Goal: Answer question/provide support: Answer question/provide support

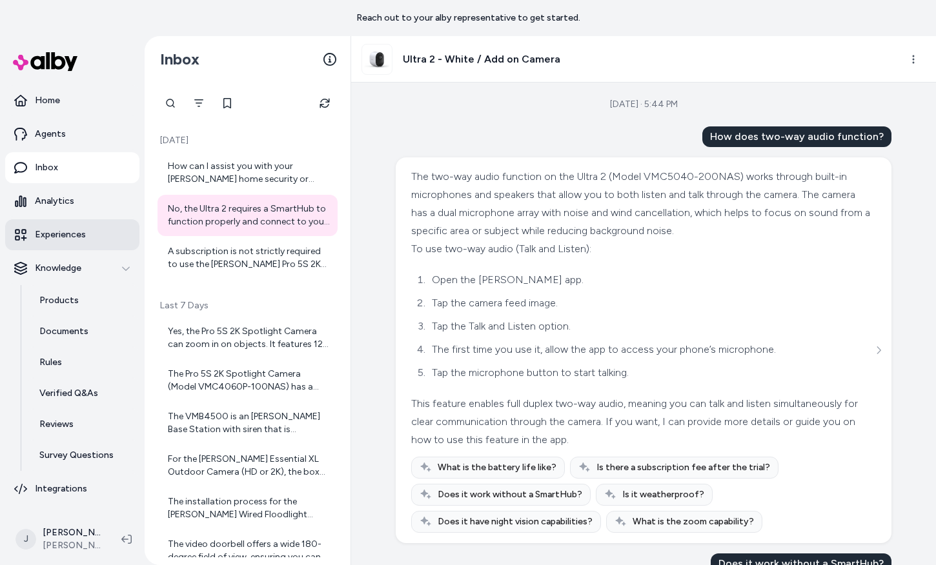
click at [79, 243] on link "Experiences" at bounding box center [72, 234] width 134 height 31
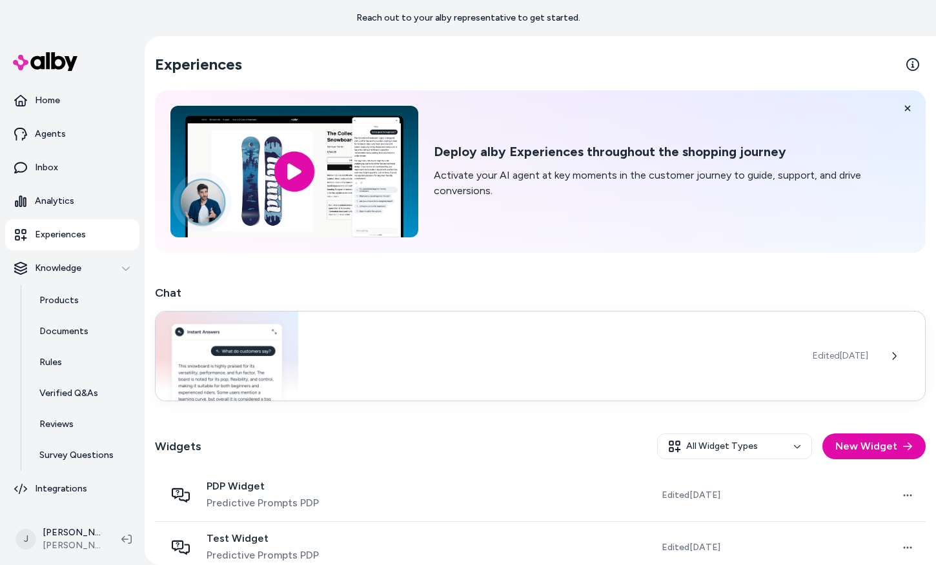
scroll to position [70, 0]
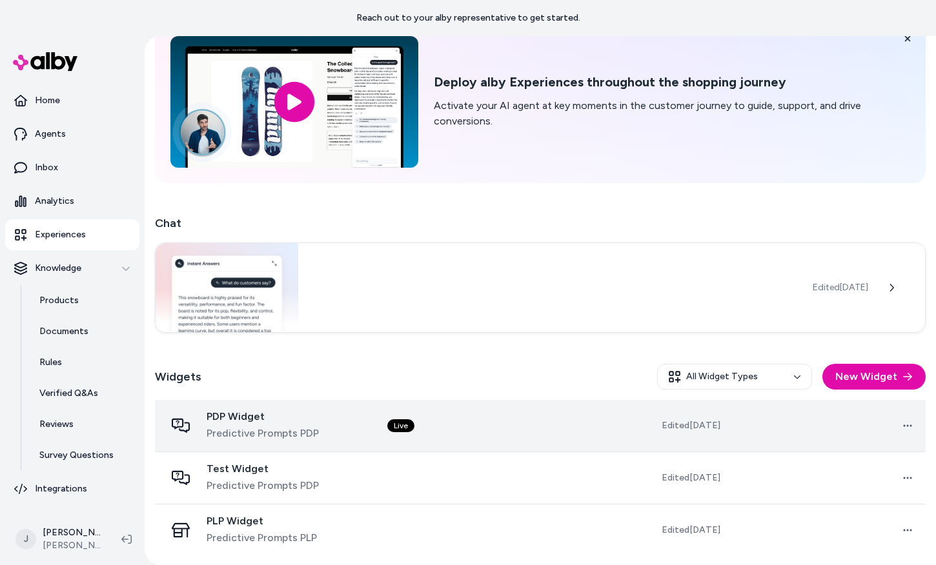
click at [308, 431] on span "Predictive Prompts PDP" at bounding box center [262, 433] width 112 height 15
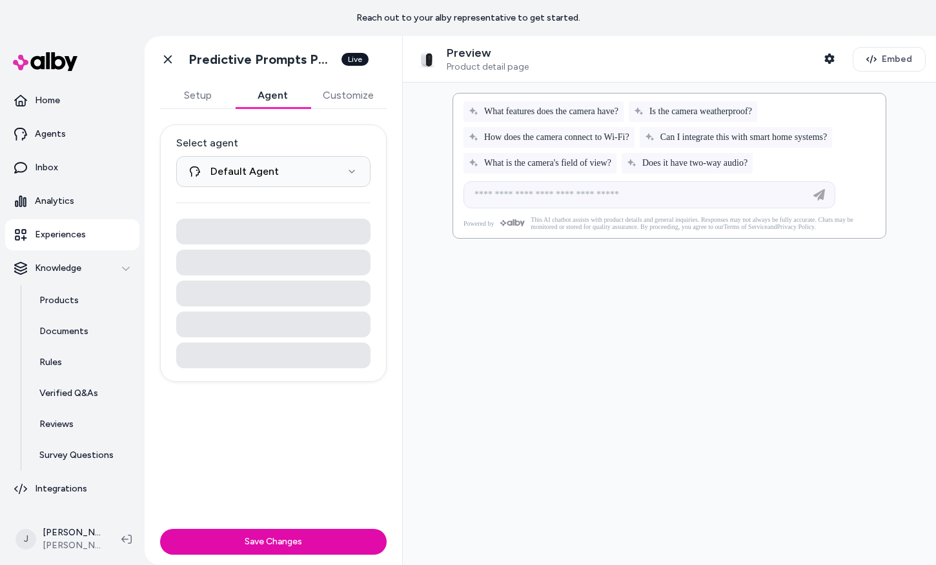
click at [274, 90] on button "Agent" at bounding box center [272, 96] width 75 height 26
click at [321, 91] on button "Customize" at bounding box center [348, 96] width 77 height 26
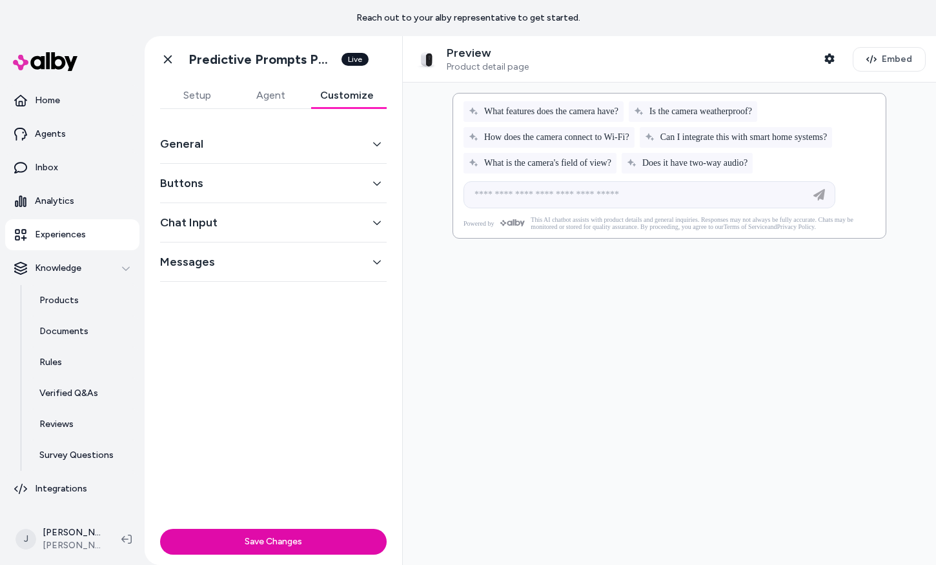
click at [323, 277] on div "Messages" at bounding box center [273, 262] width 226 height 39
click at [325, 262] on button "Messages" at bounding box center [273, 262] width 226 height 18
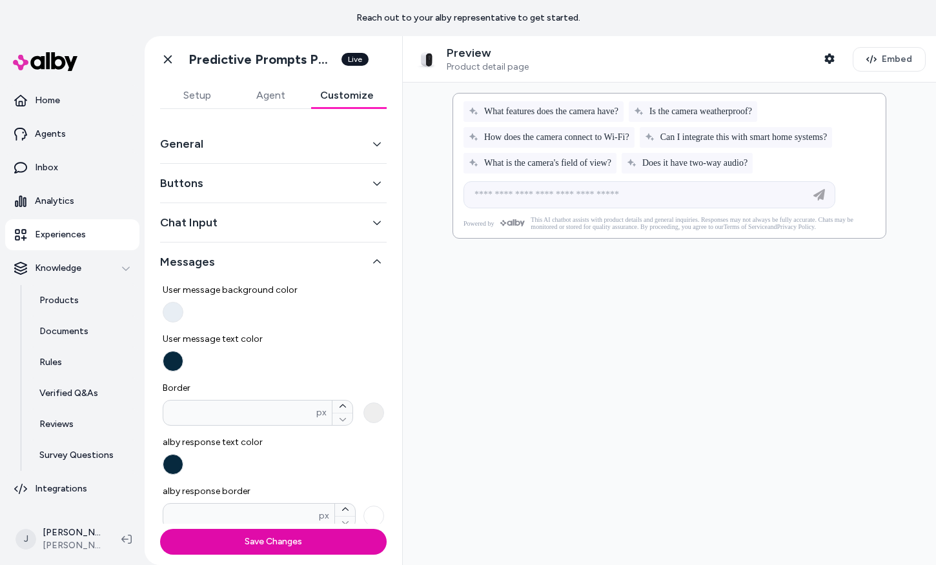
click at [296, 149] on button "General" at bounding box center [273, 144] width 226 height 18
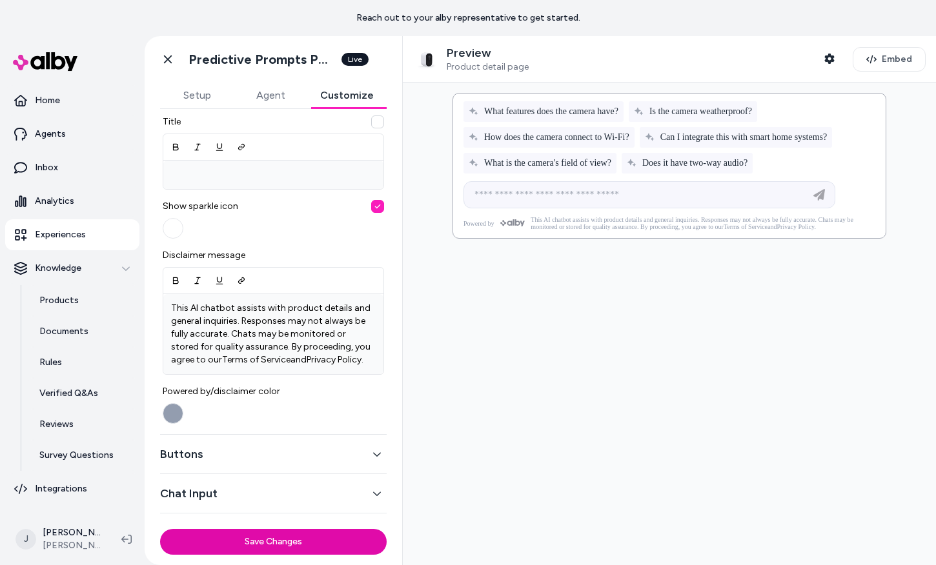
scroll to position [435, 0]
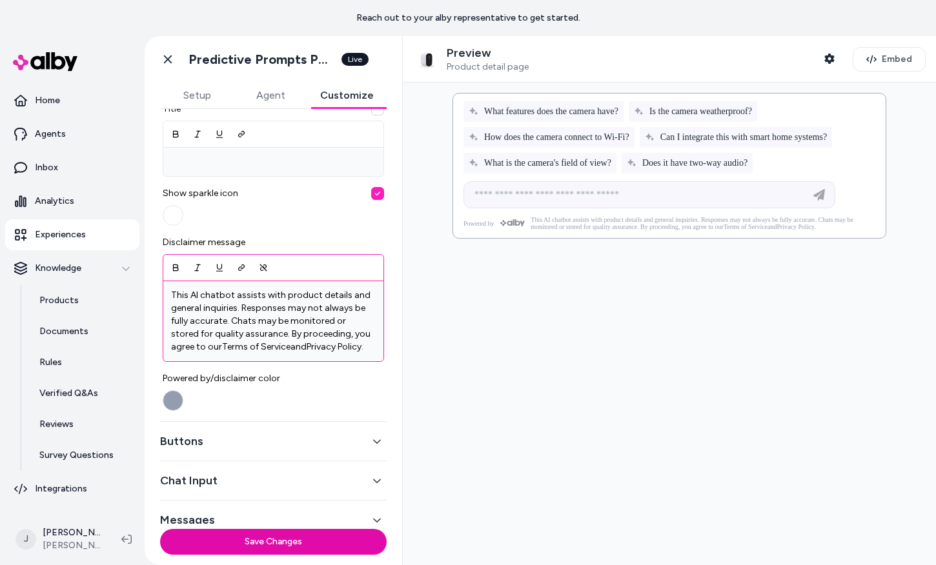
click at [312, 342] on link "Privacy Policy" at bounding box center [333, 346] width 55 height 11
drag, startPoint x: 187, startPoint y: 346, endPoint x: 253, endPoint y: 343, distance: 65.9
click at [253, 343] on p "This AI chatbot assists with product details and general inquiries. Responses m…" at bounding box center [273, 321] width 205 height 65
click at [243, 269] on icon "Link" at bounding box center [241, 267] width 9 height 9
drag, startPoint x: 274, startPoint y: 348, endPoint x: 328, endPoint y: 344, distance: 53.7
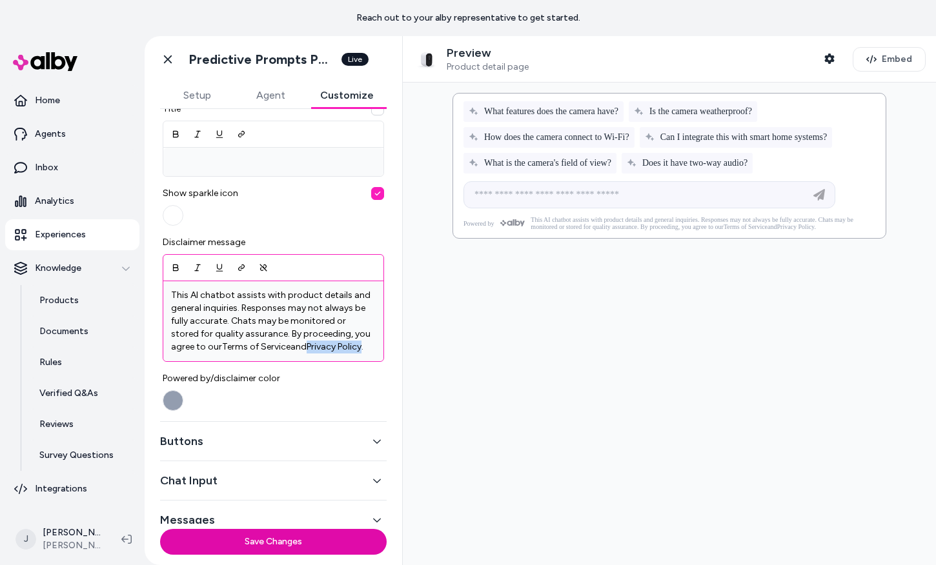
click at [328, 344] on link "Privacy Policy" at bounding box center [333, 346] width 55 height 11
click at [311, 343] on link "Privacy Policy" at bounding box center [333, 346] width 55 height 11
click at [335, 346] on p "This AI chatbot assists with product details and general inquiries. Responses m…" at bounding box center [273, 321] width 205 height 65
drag, startPoint x: 272, startPoint y: 345, endPoint x: 330, endPoint y: 346, distance: 58.1
click at [330, 346] on p "This AI chatbot assists with product details and general inquiries. Responses m…" at bounding box center [273, 321] width 205 height 65
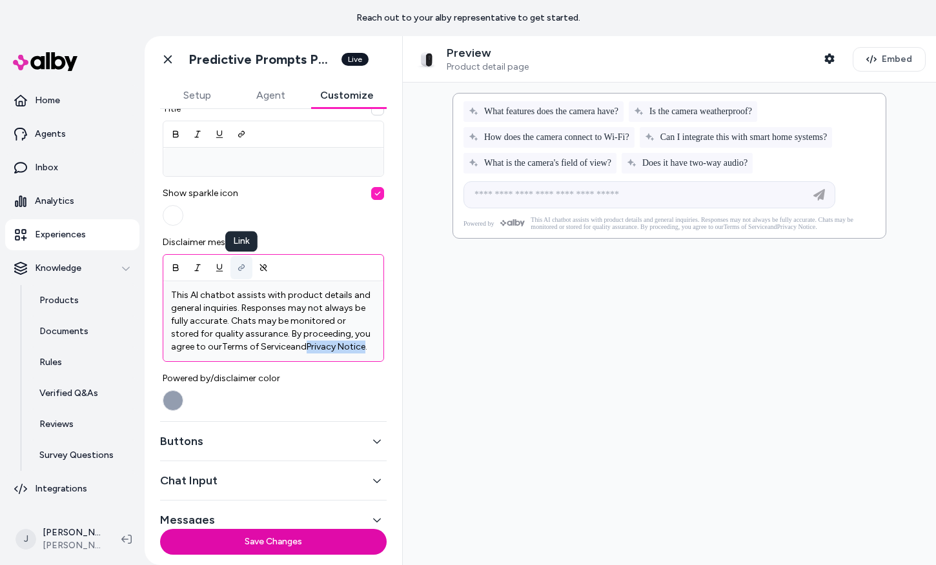
click at [237, 263] on icon "Link" at bounding box center [241, 267] width 9 height 9
click at [278, 316] on p "This AI chatbot assists with product details and general inquiries. Responses m…" at bounding box center [273, 321] width 205 height 65
drag, startPoint x: 254, startPoint y: 346, endPoint x: 185, endPoint y: 345, distance: 69.1
click at [185, 345] on p "This AI chatbot assists with product details and general inquiries. Responses m…" at bounding box center [273, 321] width 205 height 65
click at [239, 263] on icon "Link" at bounding box center [241, 267] width 9 height 9
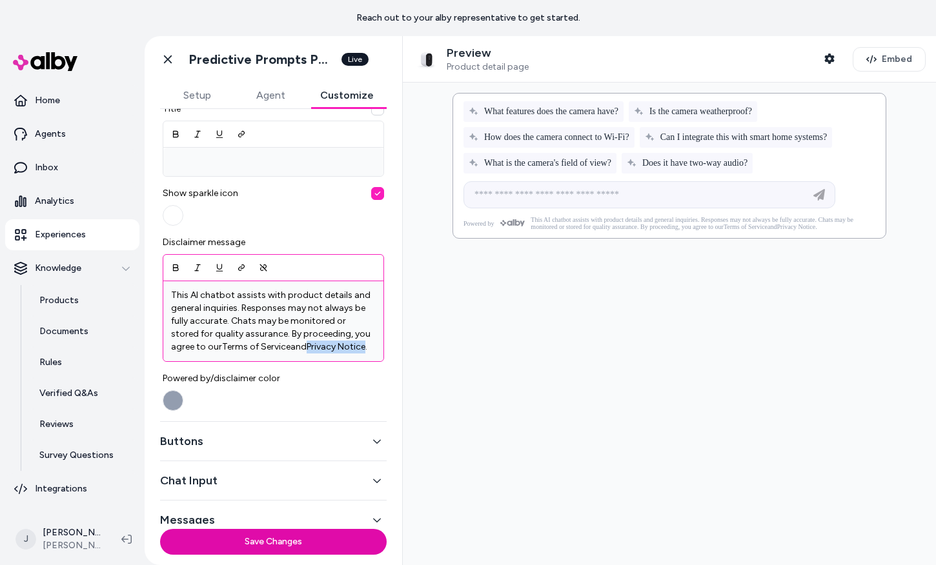
drag, startPoint x: 274, startPoint y: 346, endPoint x: 330, endPoint y: 345, distance: 55.5
click at [330, 345] on link "Privacy Notice" at bounding box center [335, 346] width 59 height 11
click at [240, 263] on icon "Link" at bounding box center [241, 267] width 9 height 9
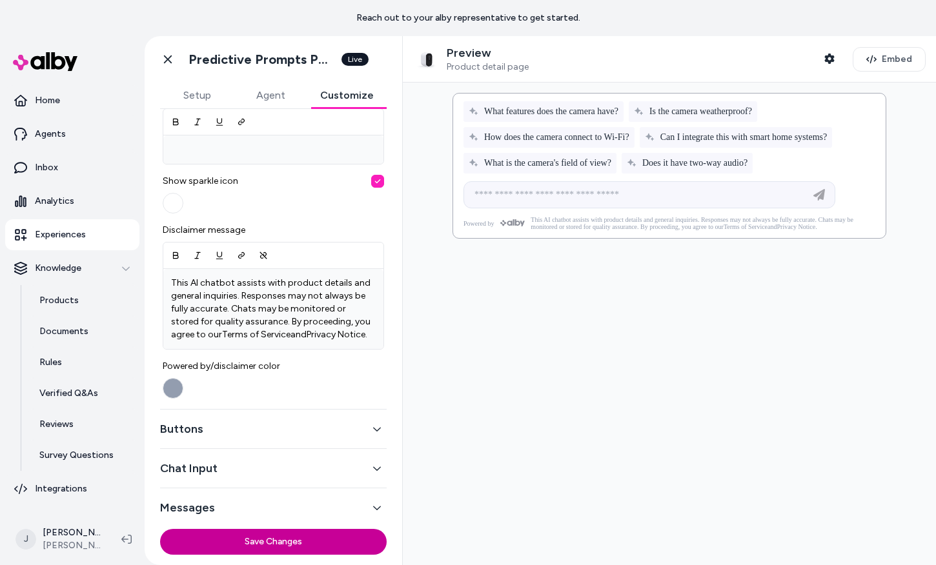
click at [235, 544] on button "Save Changes" at bounding box center [273, 542] width 226 height 26
click at [175, 66] on link "Go back" at bounding box center [168, 59] width 26 height 26
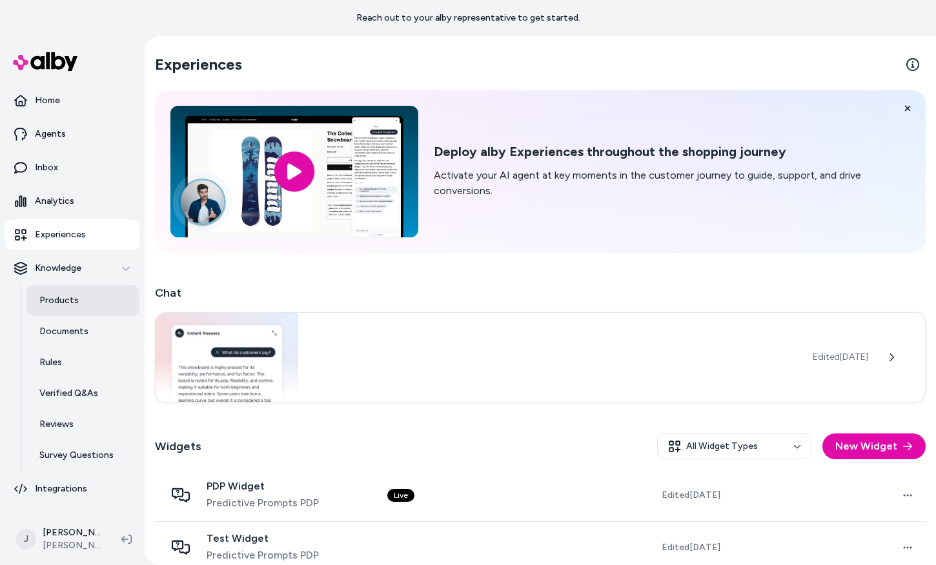
click at [92, 305] on link "Products" at bounding box center [82, 300] width 113 height 31
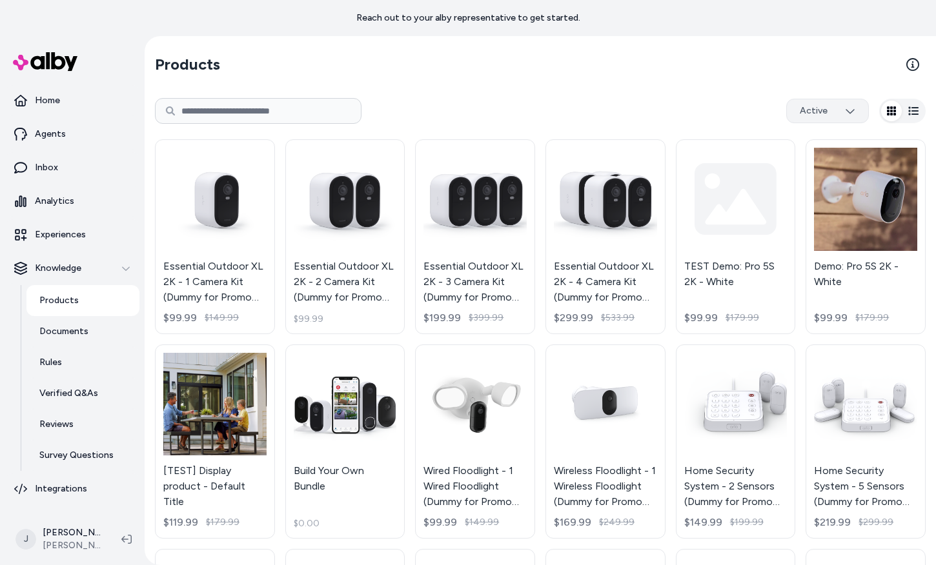
click at [812, 100] on html "Reach out to your alby representative to get started. Home Agents Inbox Analyti…" at bounding box center [468, 282] width 936 height 565
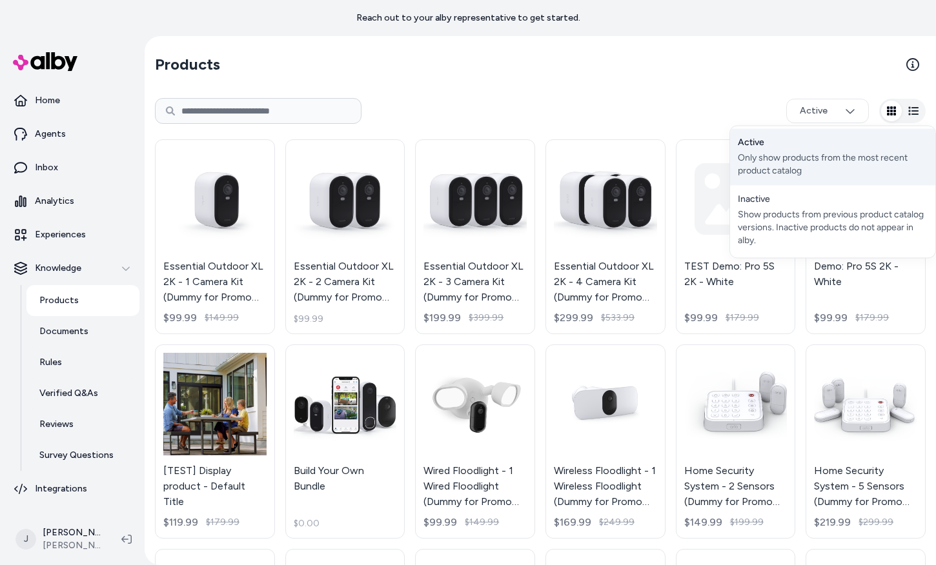
click at [766, 139] on div "Active Only show products from the most recent product catalog" at bounding box center [832, 156] width 205 height 57
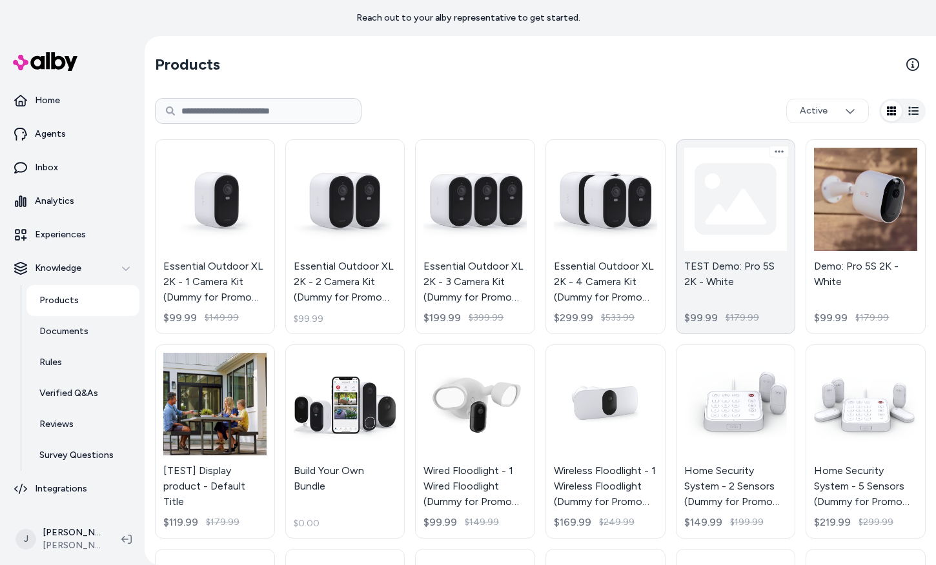
click at [737, 288] on link "TEST Demo: Pro 5S 2K - White $99.99 $179.99" at bounding box center [736, 236] width 120 height 195
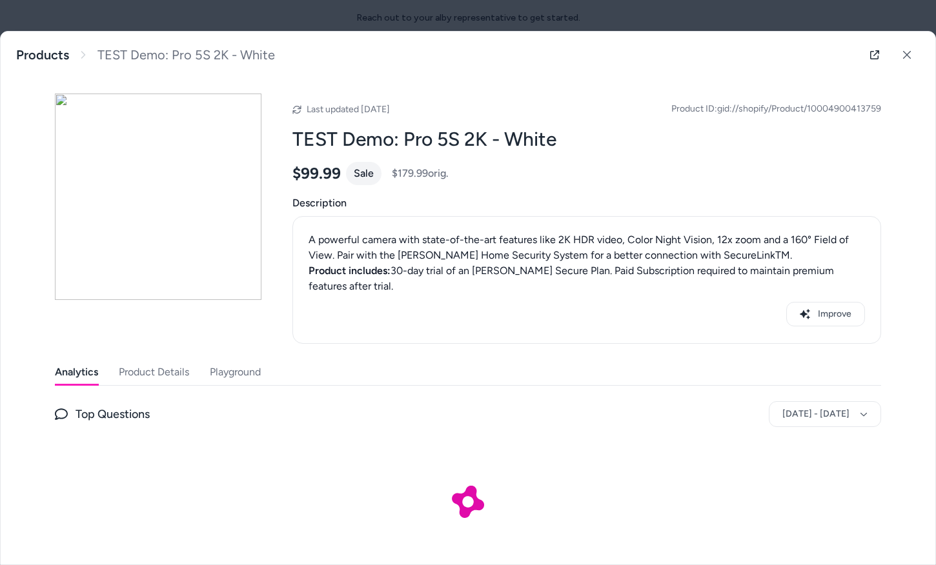
click at [162, 359] on button "Product Details" at bounding box center [154, 372] width 70 height 26
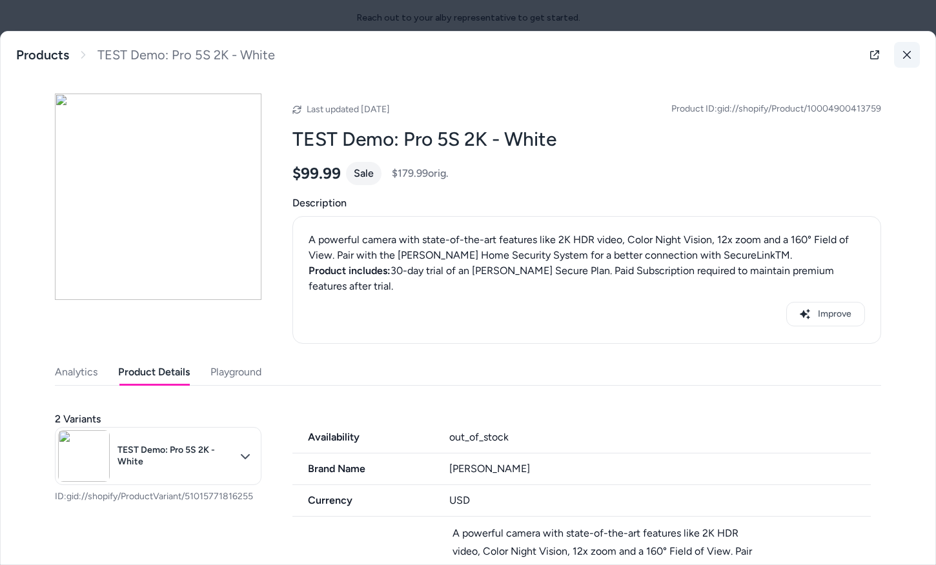
click at [913, 51] on button at bounding box center [907, 55] width 26 height 26
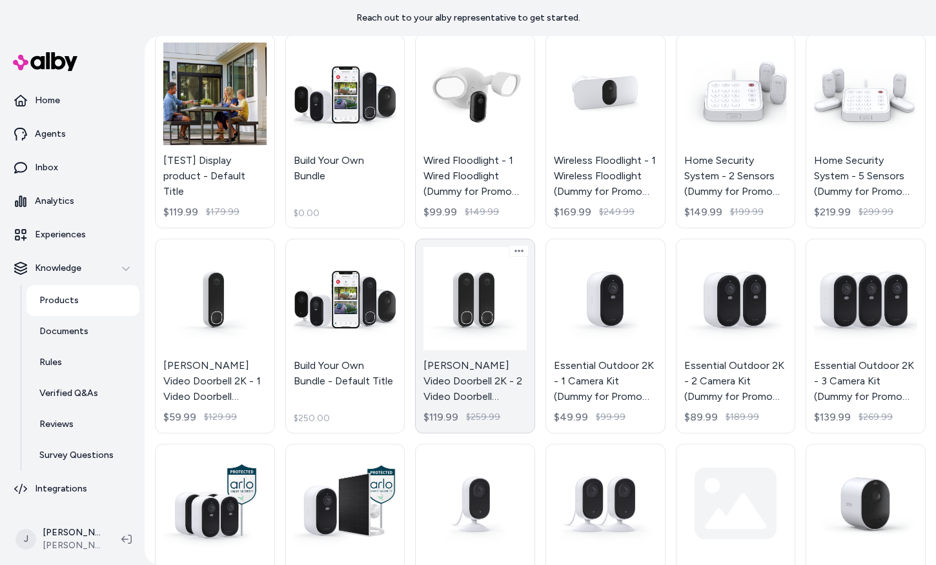
scroll to position [792, 0]
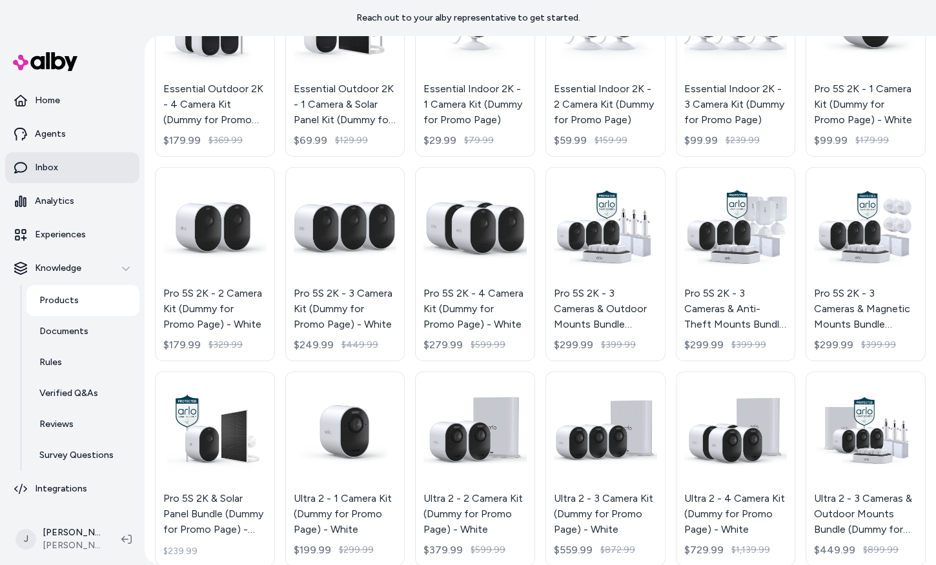
click at [62, 168] on link "Inbox" at bounding box center [72, 167] width 134 height 31
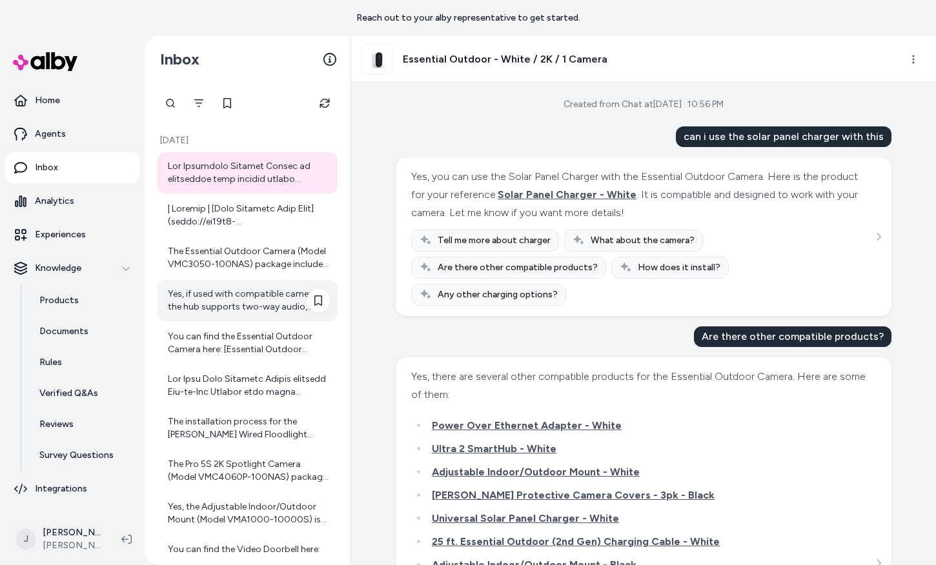
click at [218, 312] on div "Yes, if used with compatible cameras, the hub supports two-way audio, allowing …" at bounding box center [249, 301] width 162 height 26
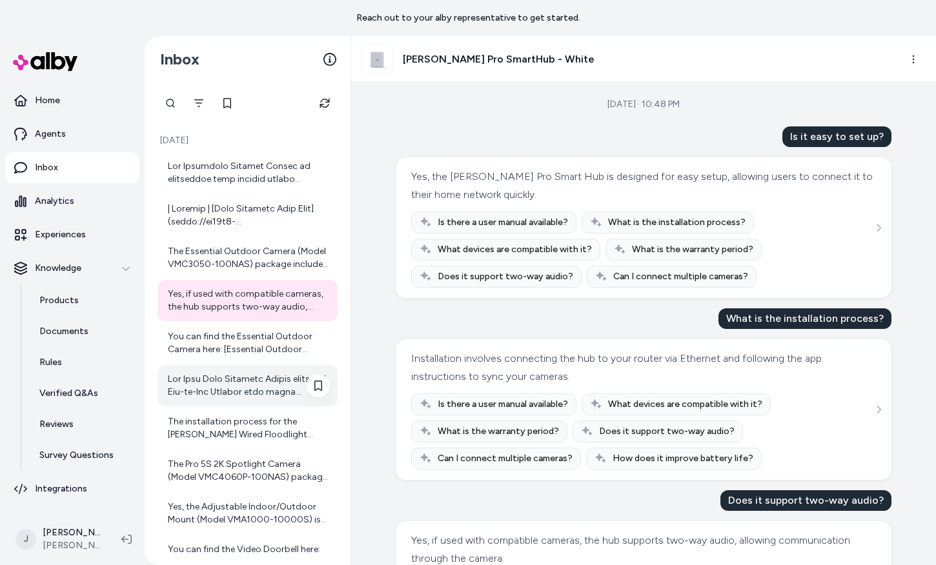
scroll to position [106, 0]
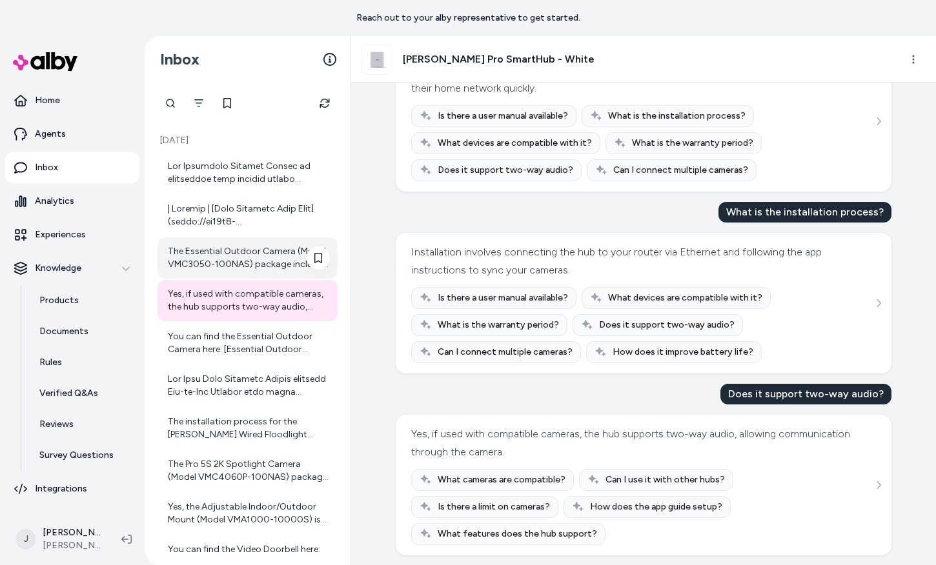
click at [262, 262] on div "The Essential Outdoor Camera (Model VMC3050-100NAS) package includes: - 1x Arlo…" at bounding box center [249, 258] width 162 height 26
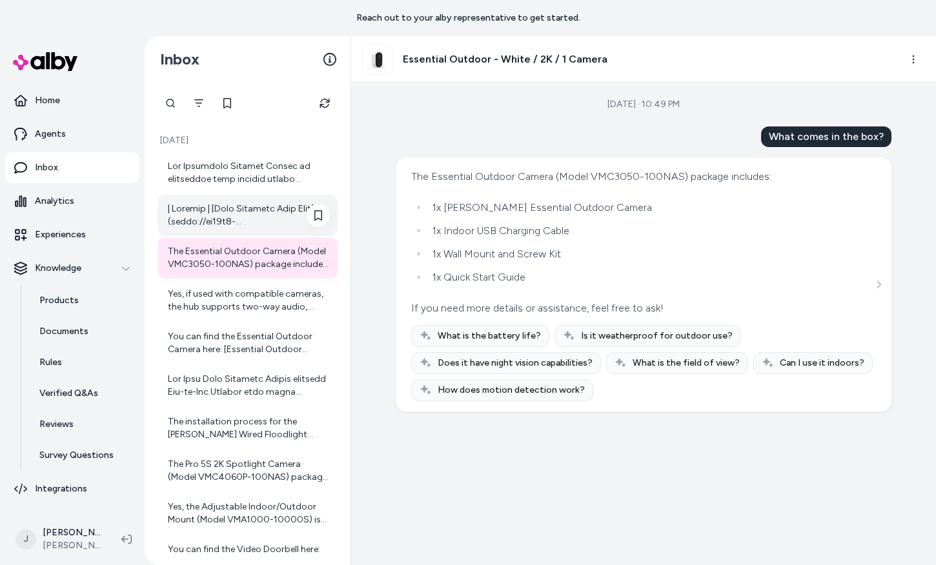
click at [255, 223] on div at bounding box center [249, 216] width 162 height 26
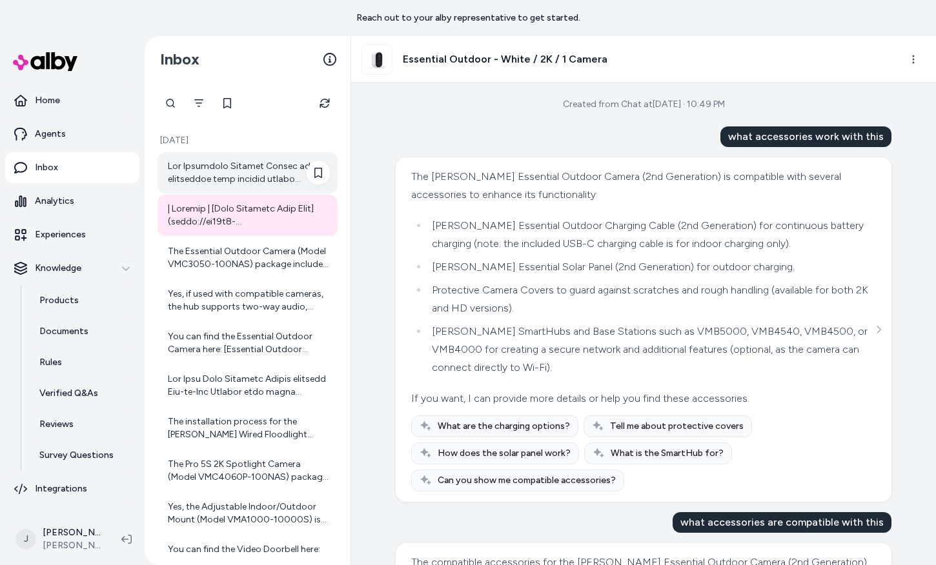
click at [248, 172] on div at bounding box center [249, 173] width 162 height 26
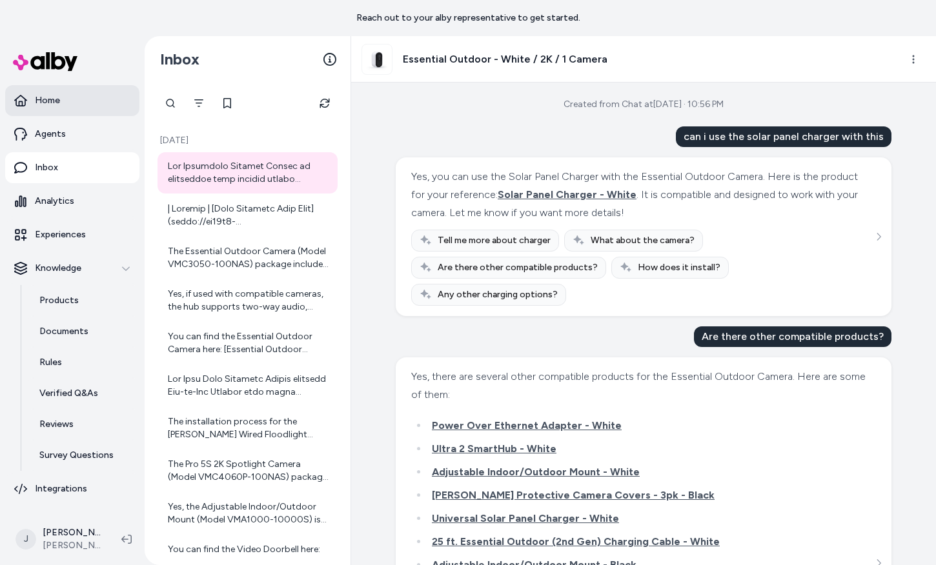
click at [52, 107] on link "Home" at bounding box center [72, 100] width 134 height 31
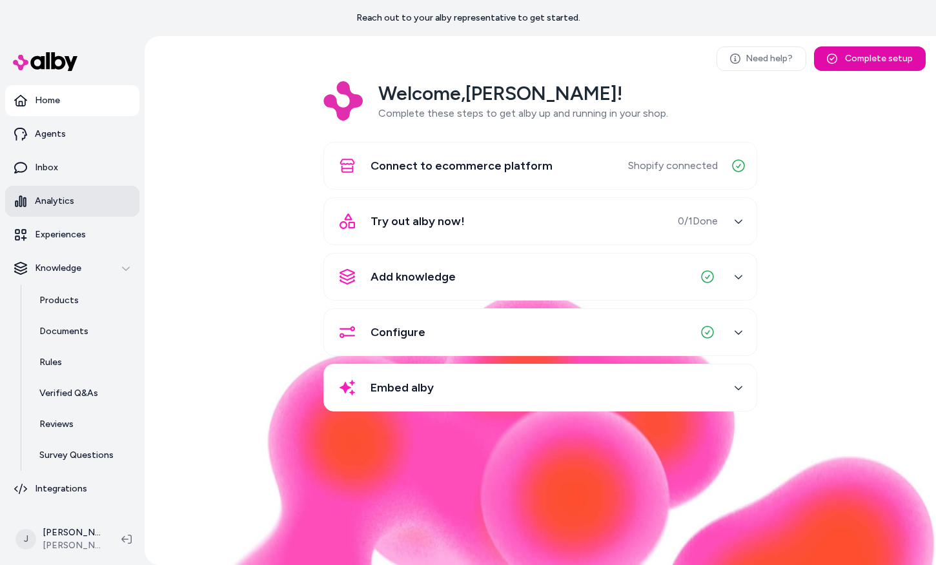
click at [78, 192] on link "Analytics" at bounding box center [72, 201] width 134 height 31
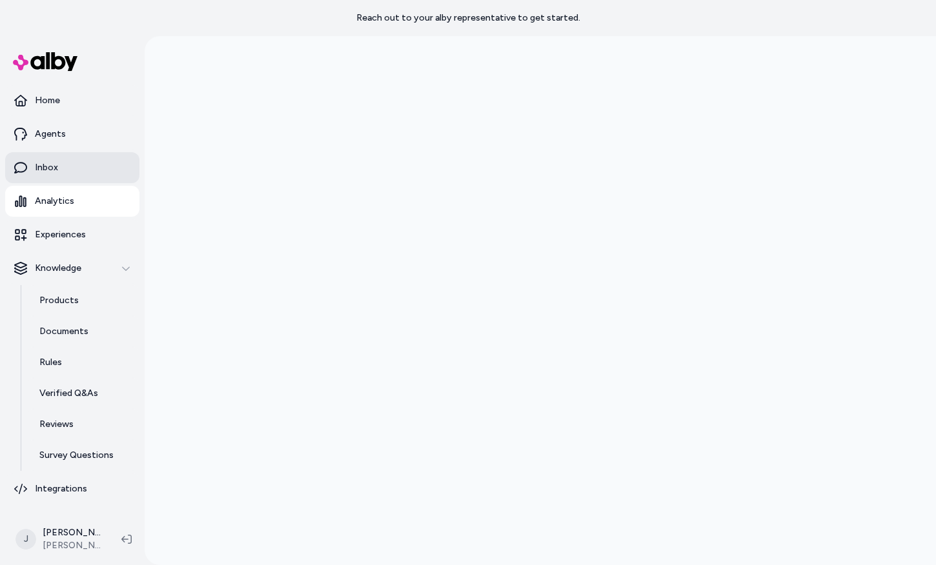
click at [66, 173] on link "Inbox" at bounding box center [72, 167] width 134 height 31
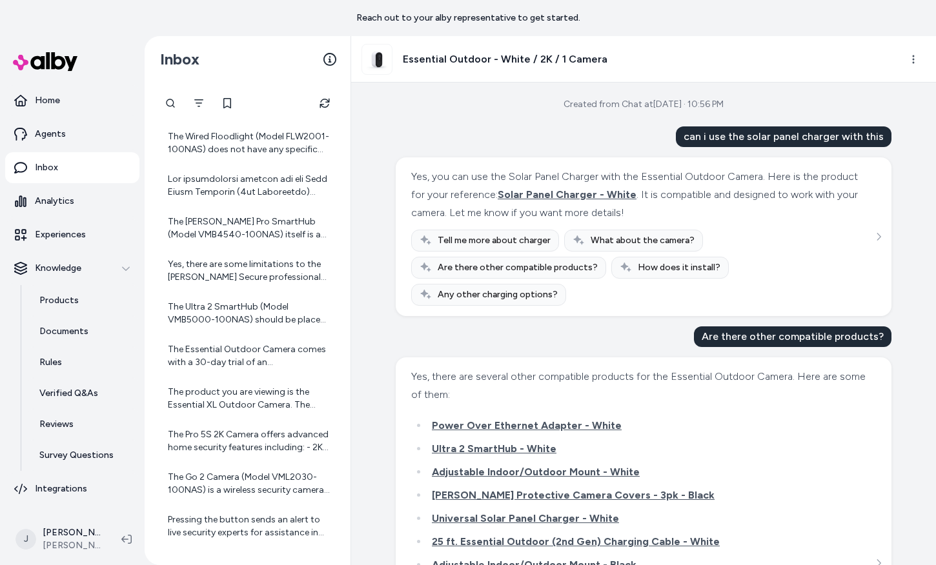
scroll to position [34, 0]
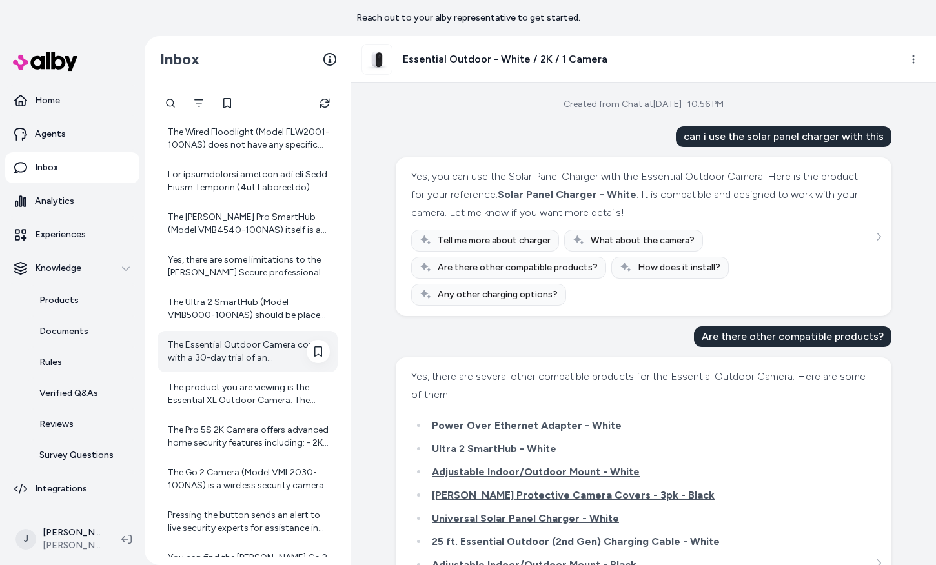
click at [225, 351] on div "The Essential Outdoor Camera comes with a 30-day trial of an [PERSON_NAME] Secu…" at bounding box center [249, 352] width 162 height 26
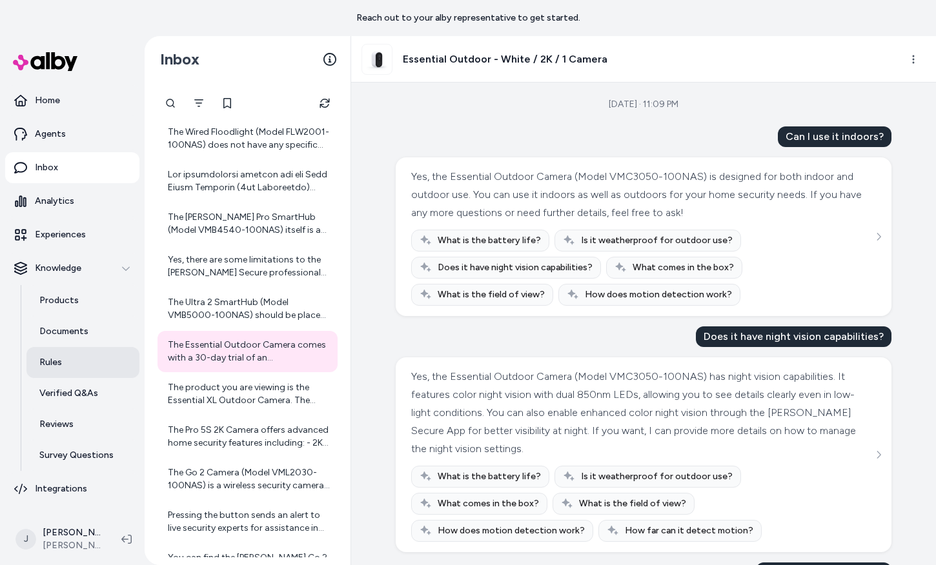
click at [57, 371] on link "Rules" at bounding box center [82, 362] width 113 height 31
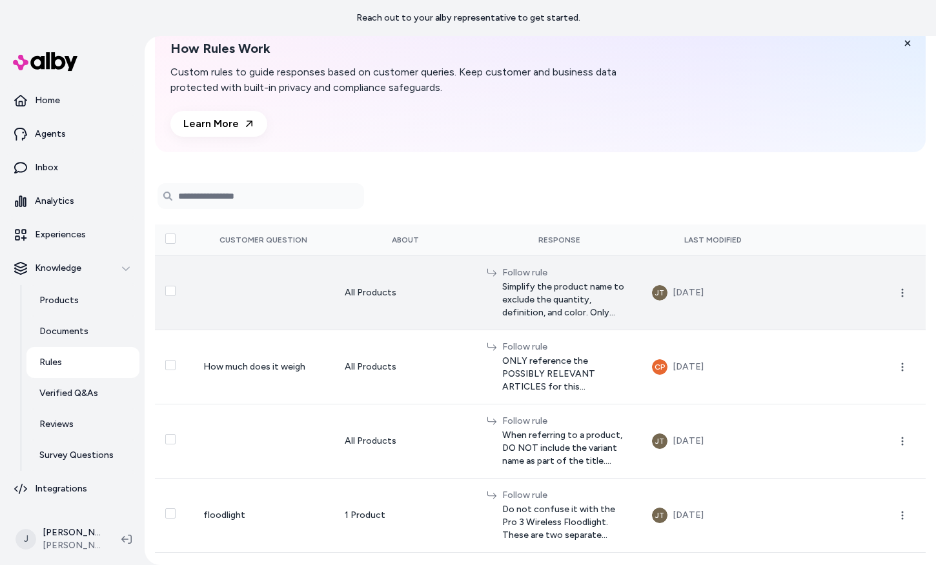
scroll to position [134, 0]
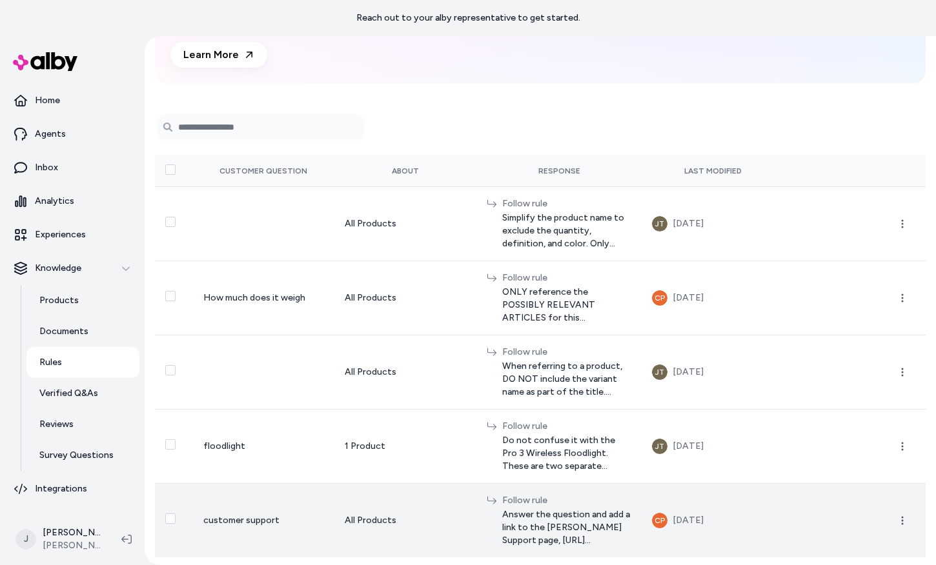
click at [502, 527] on span "Answer the question and add a link to the Arlo Support page, https://www.arlo.c…" at bounding box center [566, 527] width 129 height 39
click at [908, 518] on button "button" at bounding box center [902, 521] width 26 height 26
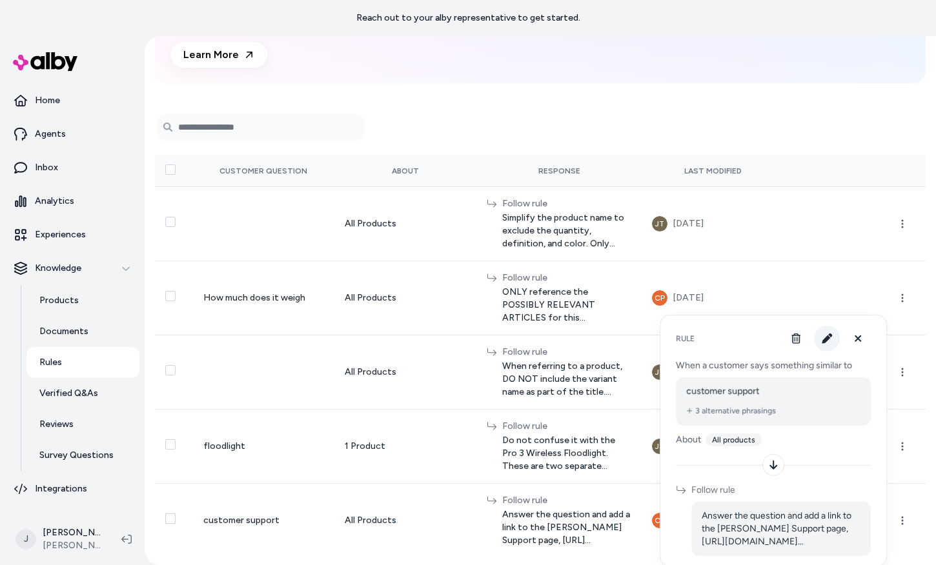
click at [825, 331] on button "button" at bounding box center [827, 339] width 26 height 26
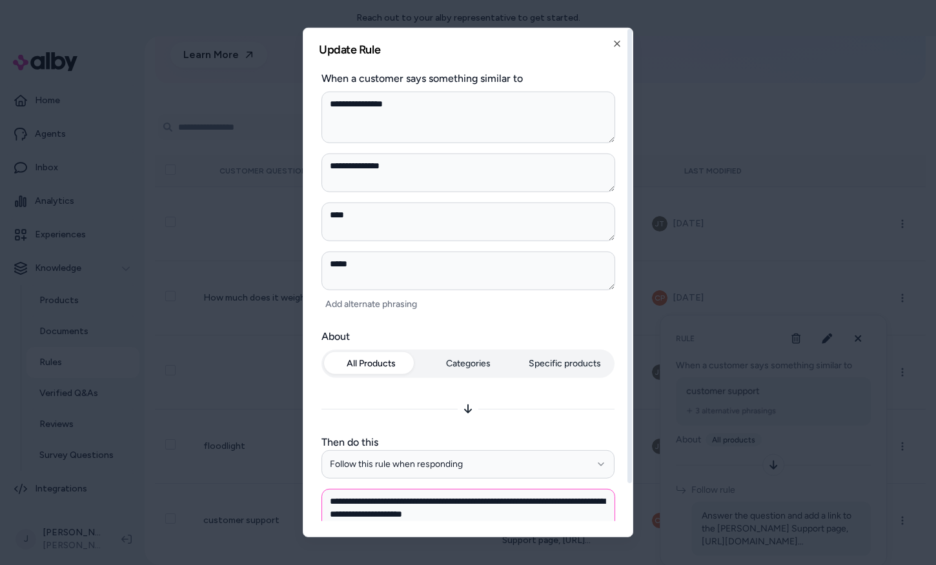
type textarea "*"
drag, startPoint x: 483, startPoint y: 514, endPoint x: 530, endPoint y: 512, distance: 47.1
click at [530, 512] on textarea "**********" at bounding box center [468, 514] width 294 height 52
type textarea "**********"
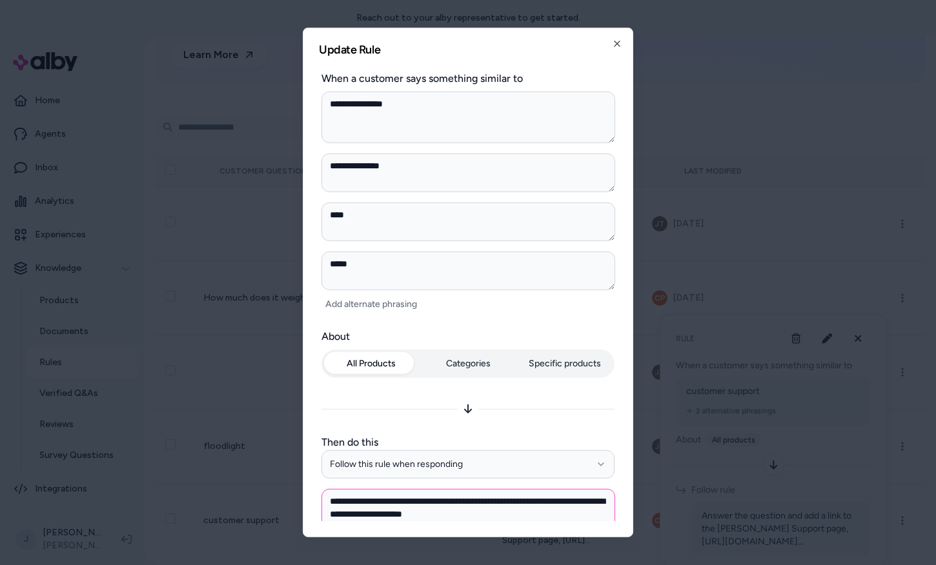
type textarea "*"
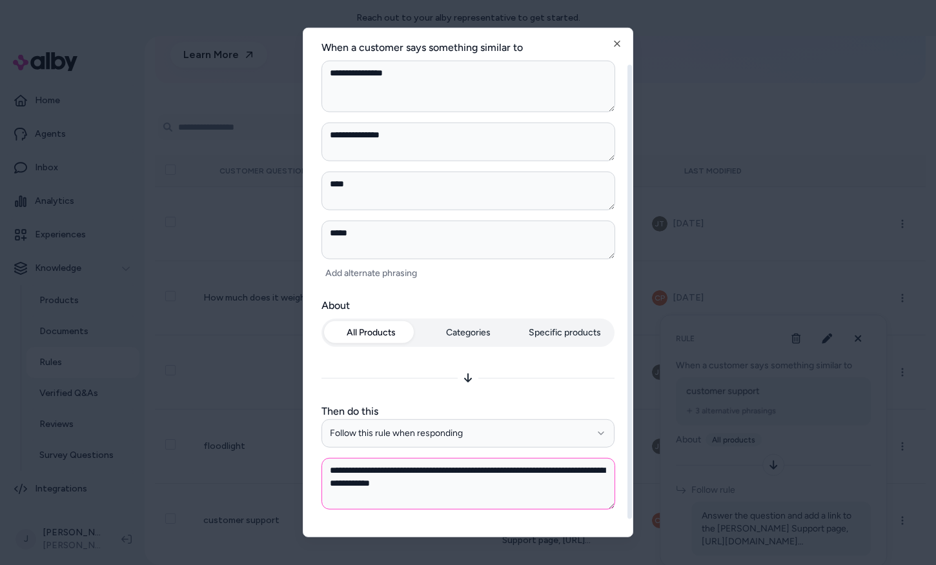
scroll to position [56, 0]
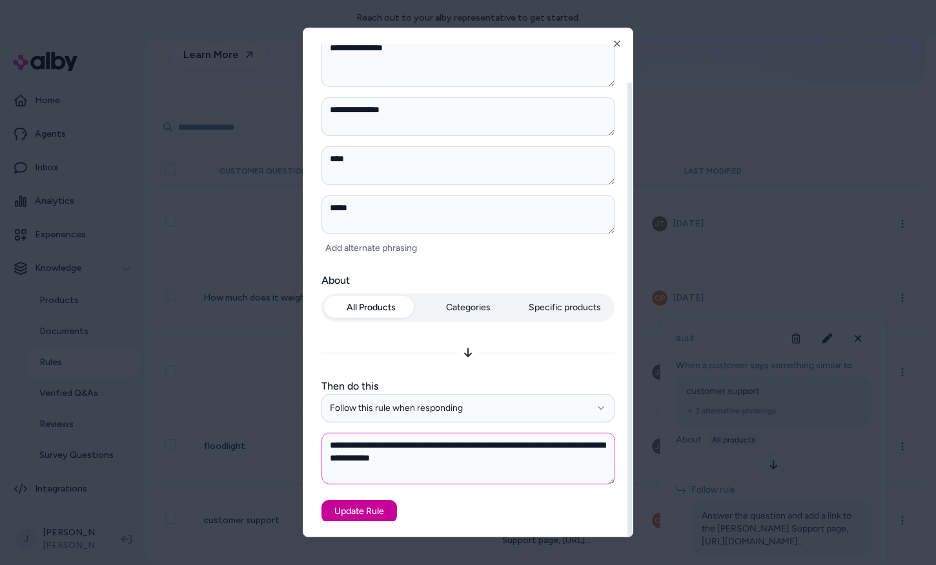
type textarea "**********"
click at [374, 514] on button "Update Rule" at bounding box center [358, 510] width 75 height 23
type textarea "*"
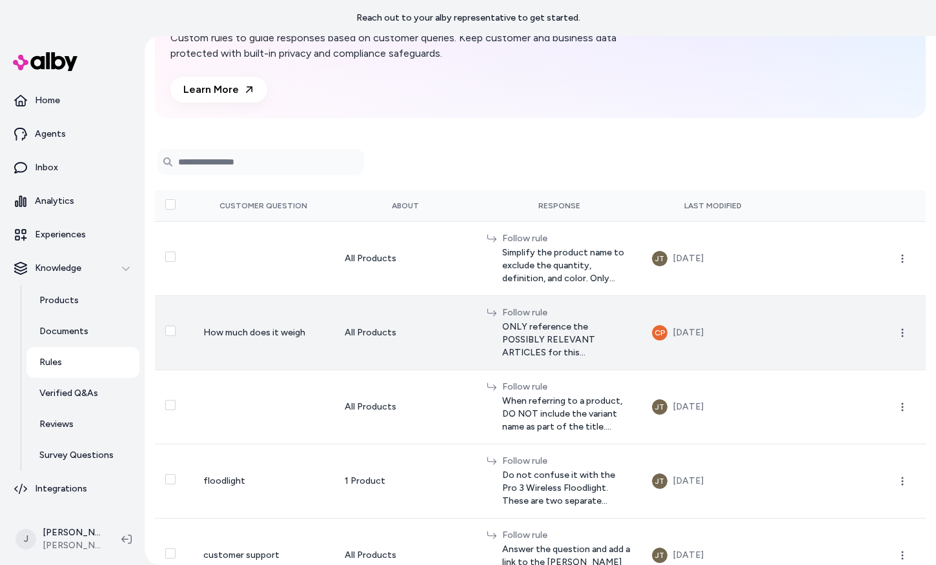
scroll to position [134, 0]
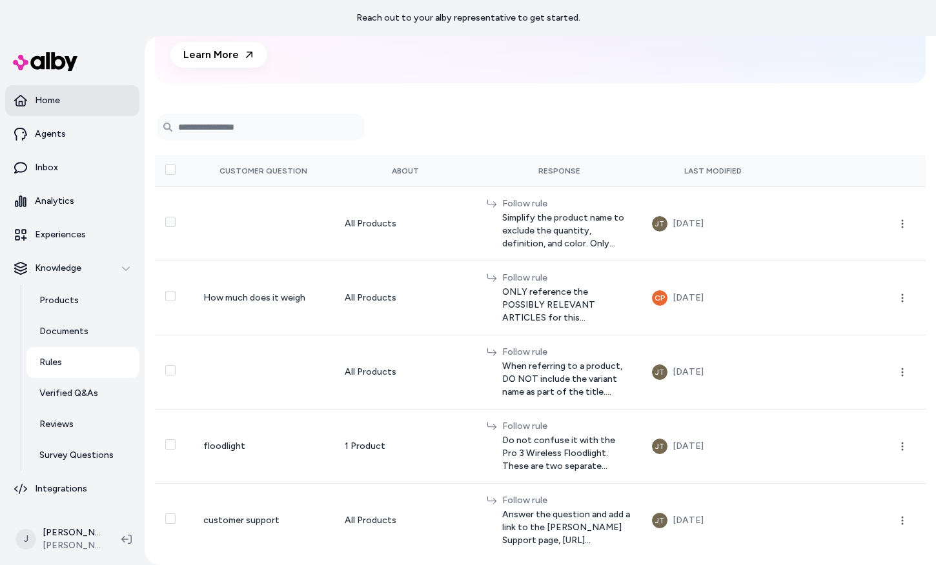
click at [77, 105] on link "Home" at bounding box center [72, 100] width 134 height 31
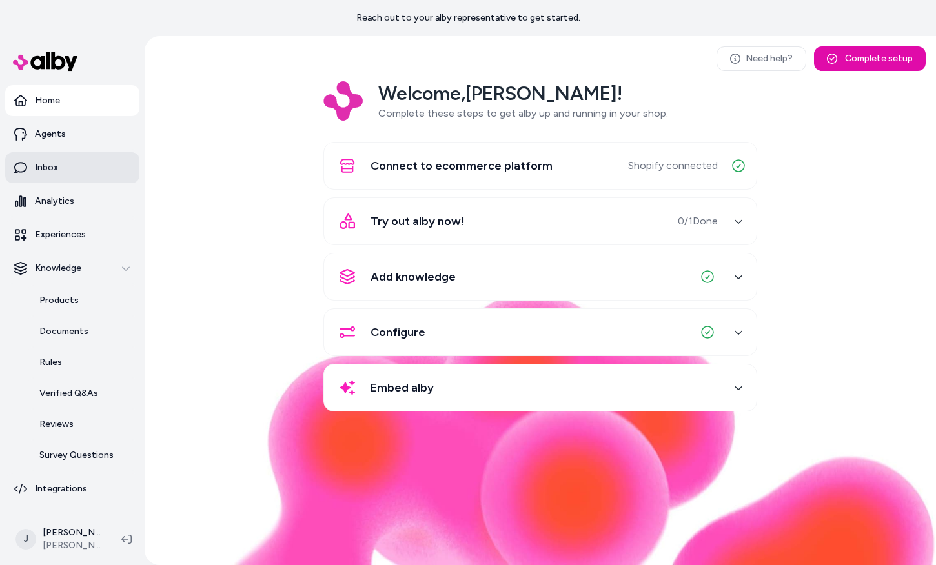
click at [73, 171] on link "Inbox" at bounding box center [72, 167] width 134 height 31
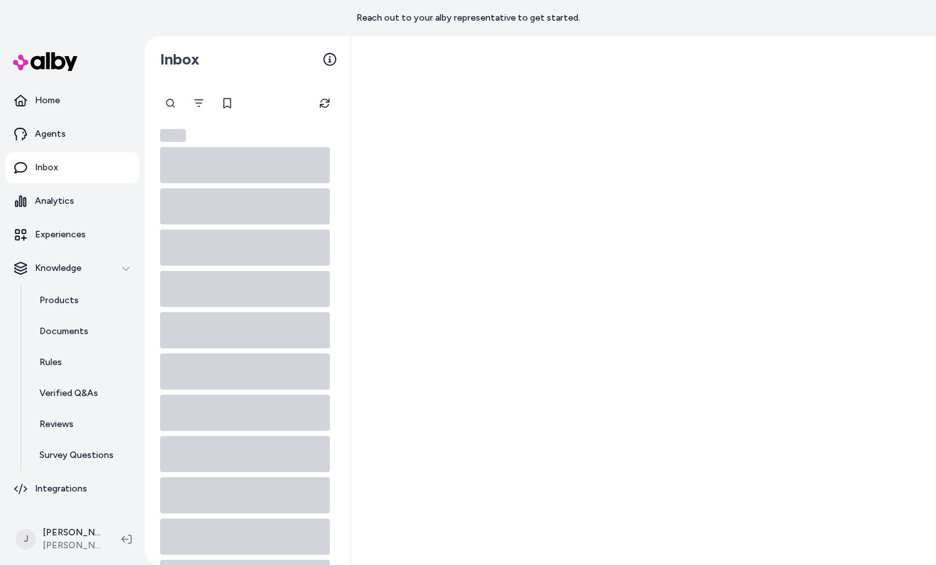
click at [59, 166] on link "Inbox" at bounding box center [72, 167] width 134 height 31
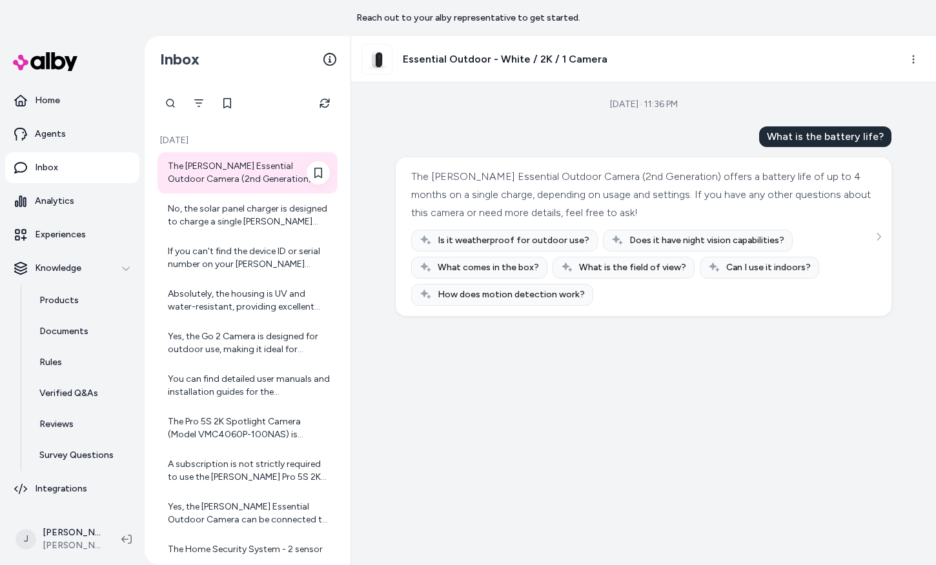
click at [221, 166] on div "The [PERSON_NAME] Essential Outdoor Camera (2nd Generation) offers a battery li…" at bounding box center [249, 173] width 162 height 26
click at [225, 218] on div "No, the solar panel charger is designed to charge a single [PERSON_NAME] camera…" at bounding box center [249, 216] width 162 height 26
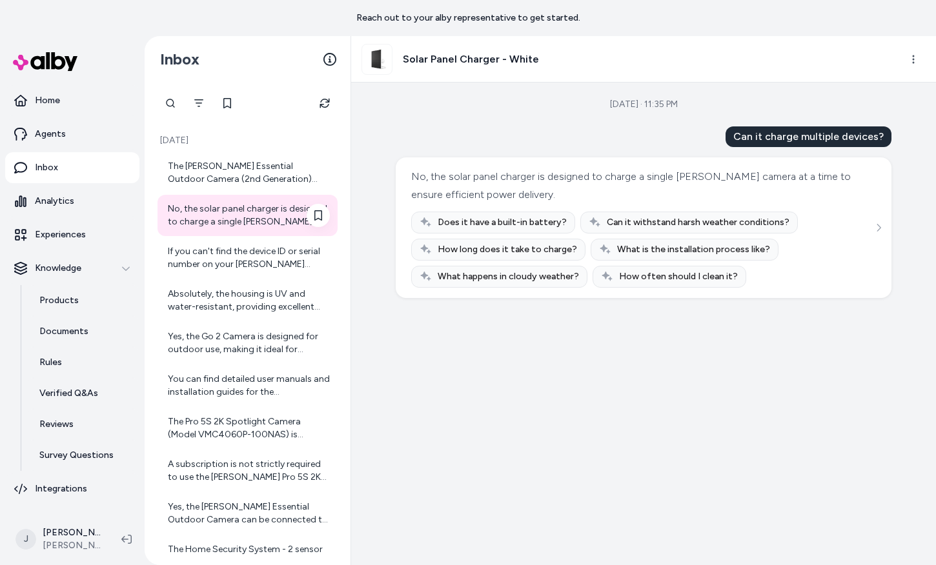
click at [243, 223] on div "No, the solar panel charger is designed to charge a single [PERSON_NAME] camera…" at bounding box center [249, 216] width 162 height 26
click at [269, 266] on div "If you can't find the device ID or serial number on your [PERSON_NAME] Home Sec…" at bounding box center [249, 258] width 162 height 26
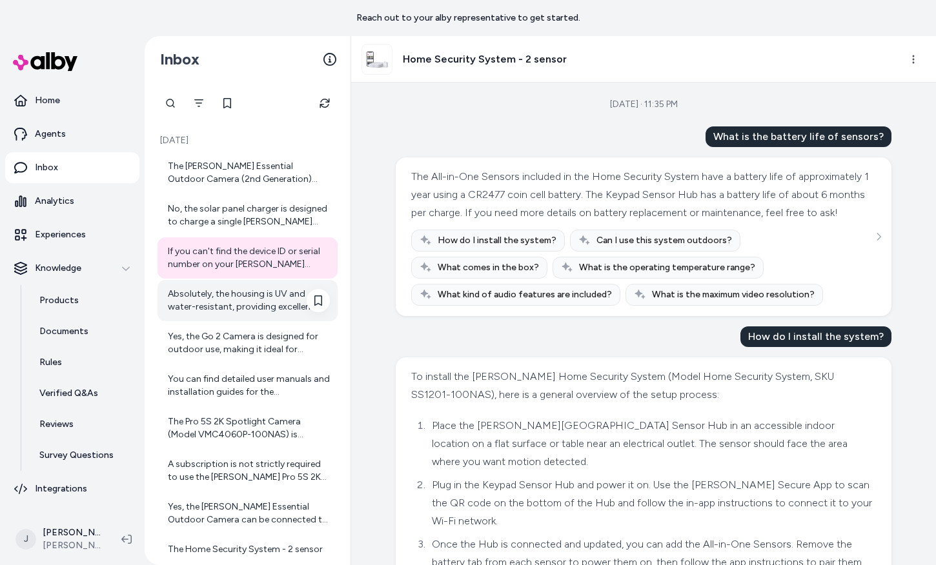
click at [217, 297] on div "Absolutely, the housing is UV and water-resistant, providing excellent protecti…" at bounding box center [249, 301] width 162 height 26
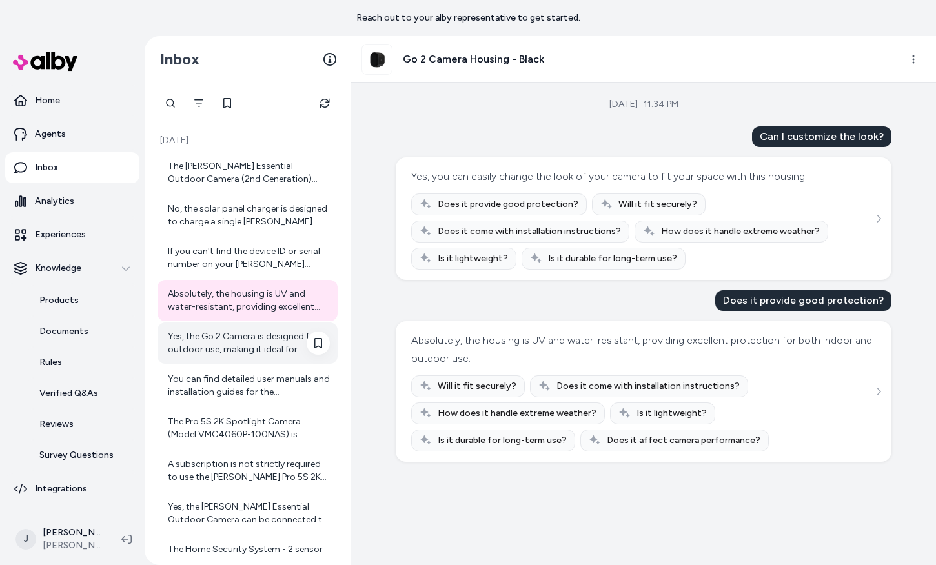
click at [205, 351] on div "Yes, the Go 2 Camera is designed for outdoor use, making it ideal for monitorin…" at bounding box center [249, 343] width 162 height 26
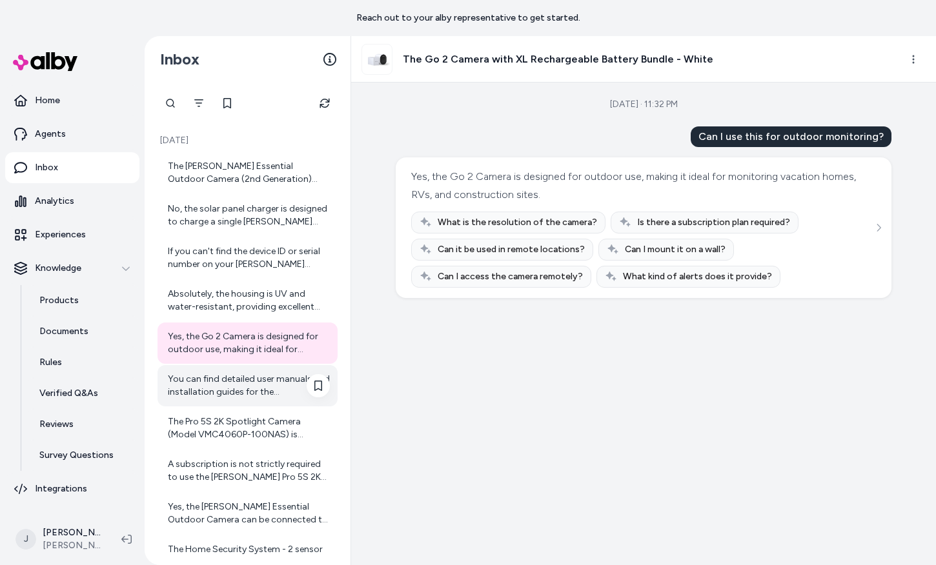
click at [205, 392] on div "You can find detailed user manuals and installation guides for the [PERSON_NAME…" at bounding box center [249, 386] width 162 height 26
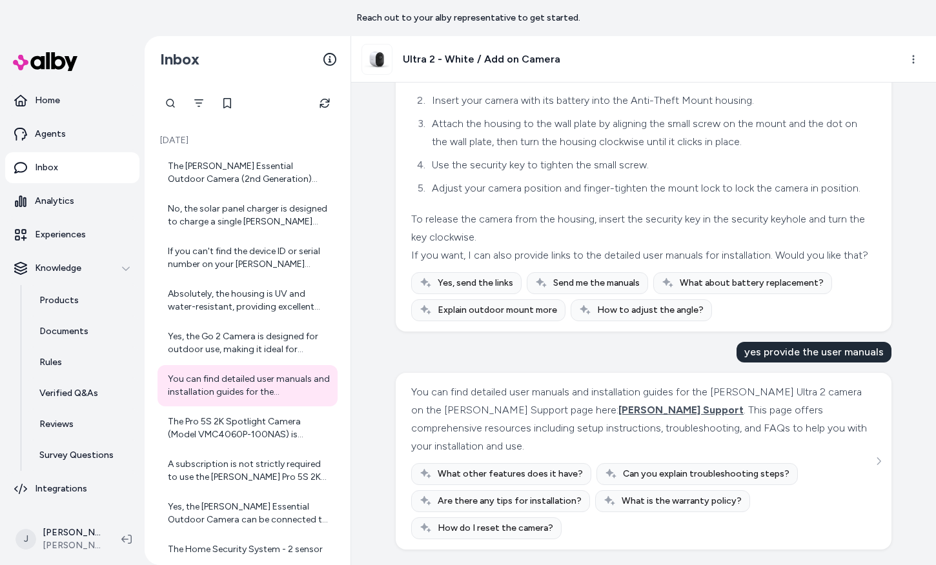
scroll to position [1381, 0]
click at [208, 478] on div "A subscription is not strictly required to use the [PERSON_NAME] Pro 5S 2K came…" at bounding box center [249, 471] width 162 height 26
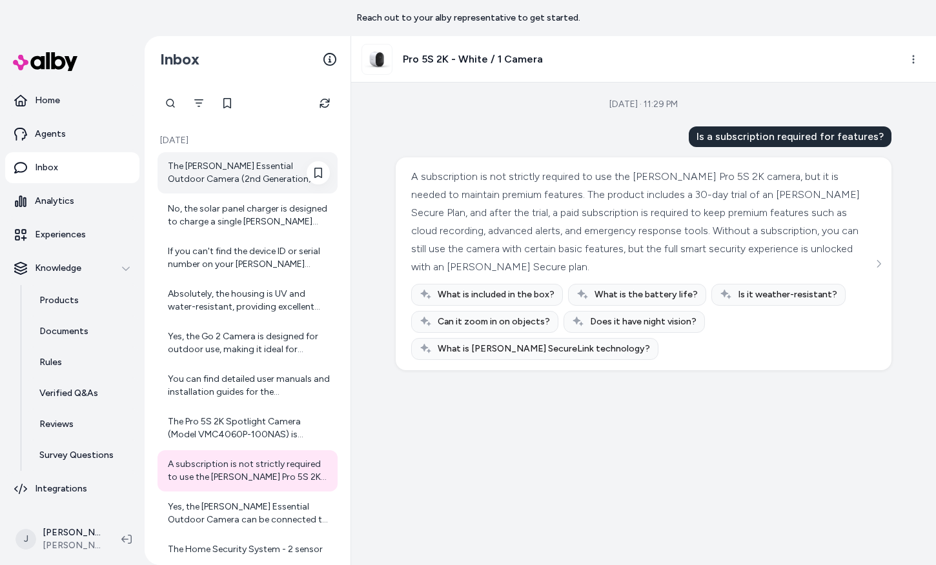
click at [217, 156] on div "The [PERSON_NAME] Essential Outdoor Camera (2nd Generation) offers a battery li…" at bounding box center [247, 172] width 180 height 41
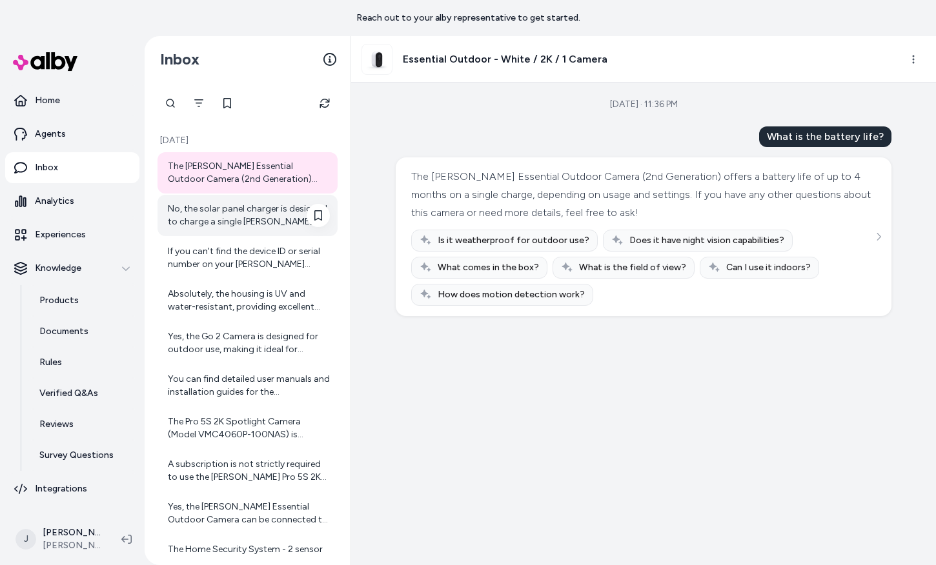
click at [226, 216] on div "No, the solar panel charger is designed to charge a single [PERSON_NAME] camera…" at bounding box center [249, 216] width 162 height 26
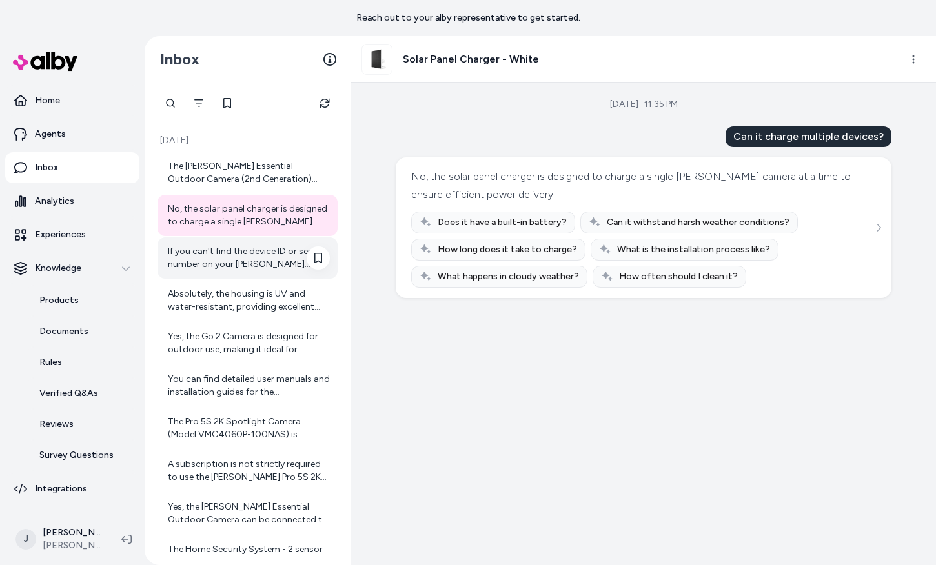
click at [216, 254] on div "If you can't find the device ID or serial number on your [PERSON_NAME] Home Sec…" at bounding box center [249, 258] width 162 height 26
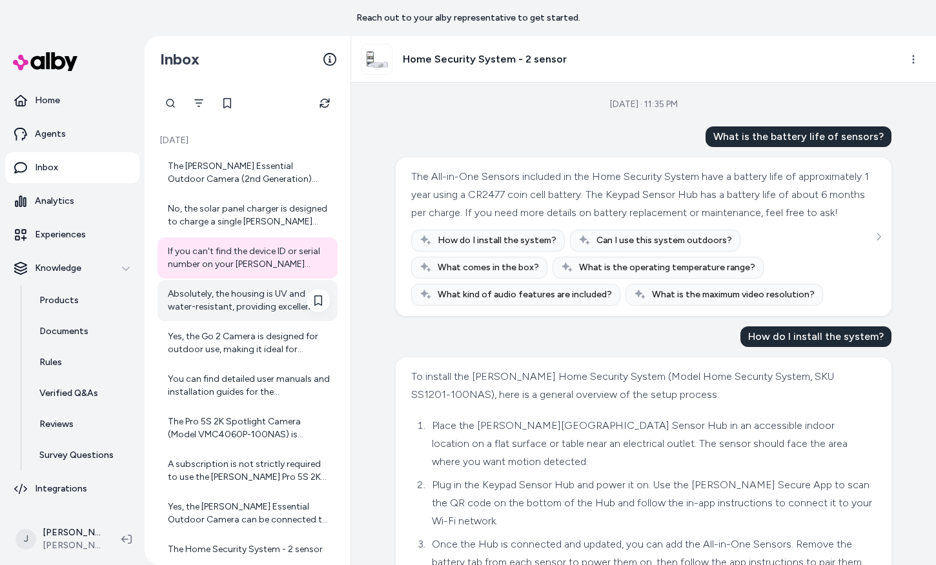
click at [220, 303] on div "Absolutely, the housing is UV and water-resistant, providing excellent protecti…" at bounding box center [249, 301] width 162 height 26
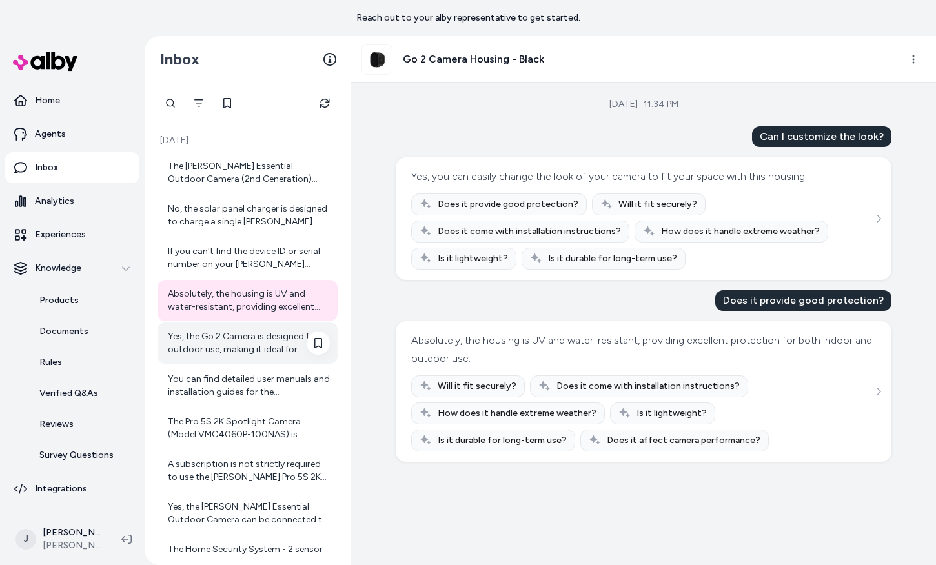
click at [230, 363] on div "Yes, the Go 2 Camera is designed for outdoor use, making it ideal for monitorin…" at bounding box center [247, 343] width 180 height 41
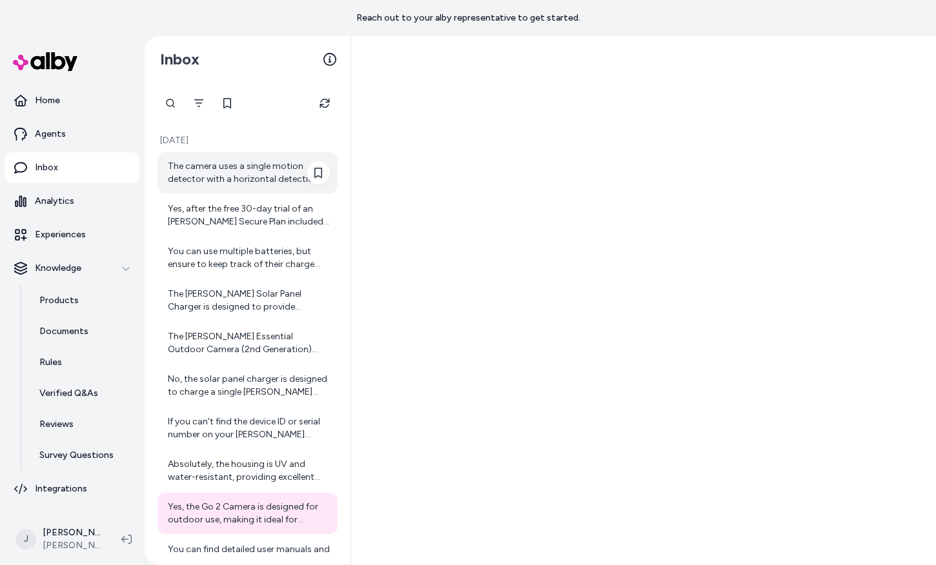
click at [229, 163] on div "The camera uses a single motion detector with a horizontal detection angle of 1…" at bounding box center [249, 173] width 162 height 26
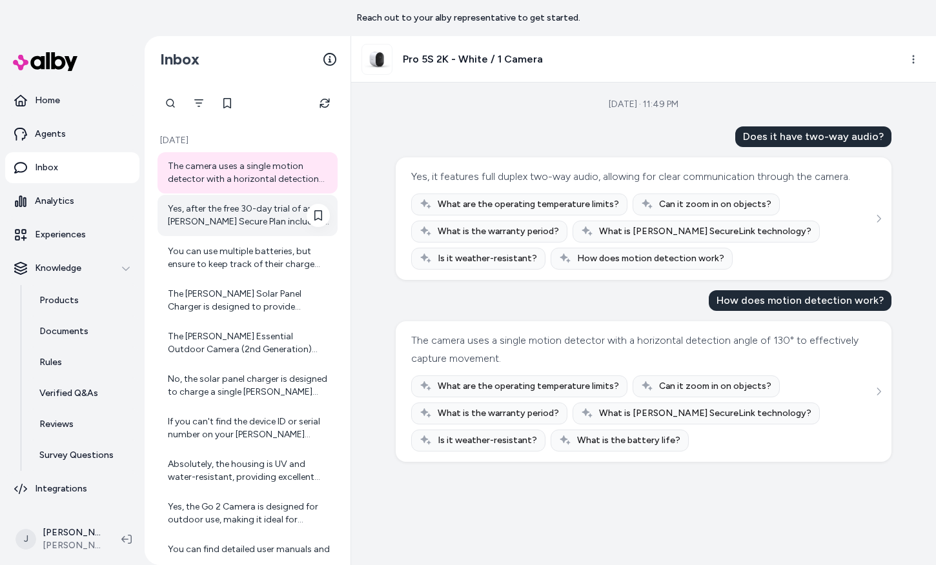
click at [213, 225] on div "Yes, after the free 30-day trial of an Arlo Secure Plan included with your Arlo…" at bounding box center [249, 216] width 162 height 26
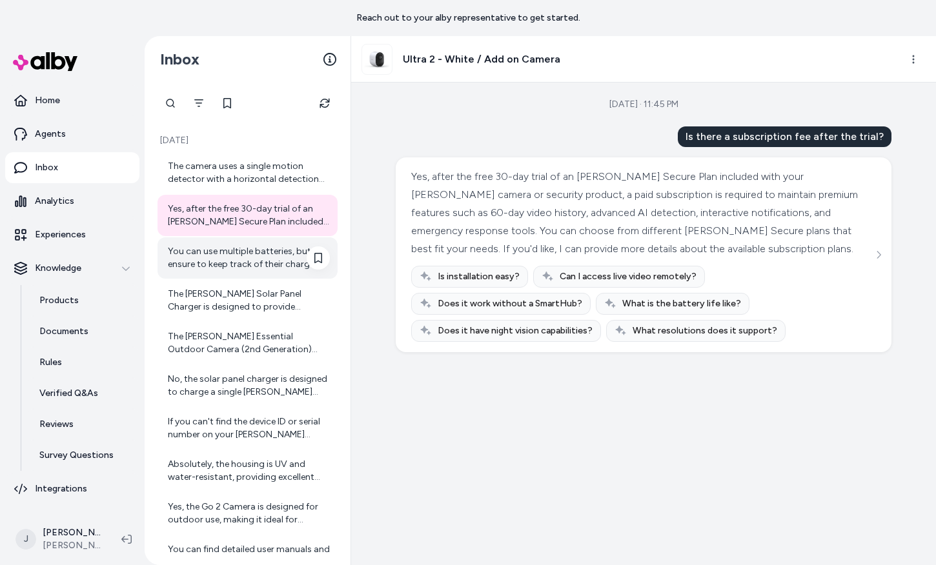
click at [212, 273] on div "You can use multiple batteries, but ensure to keep track of their charge levels…" at bounding box center [247, 257] width 180 height 41
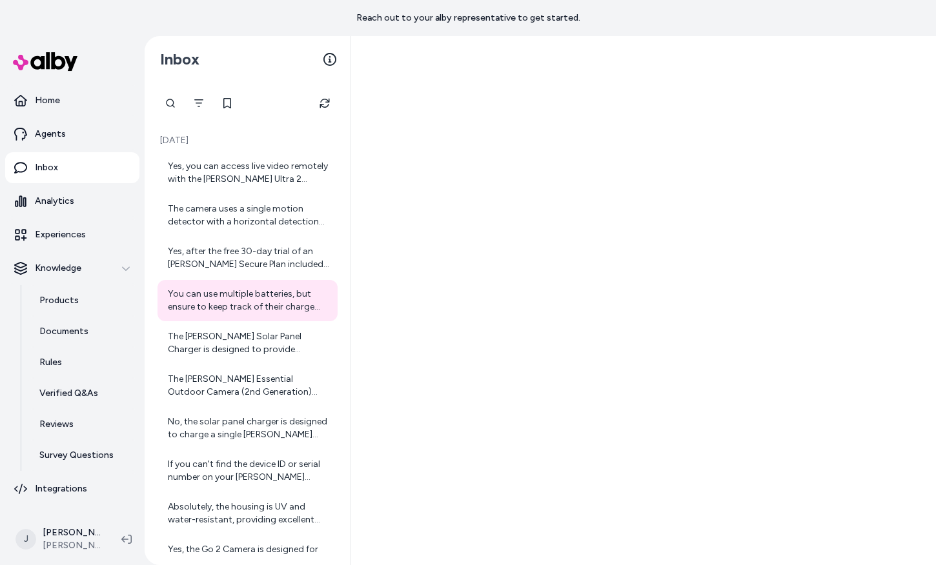
click at [214, 150] on div "Today Yes, you can access live video remotely with the Arlo Ultra 2 Camera. By …" at bounding box center [247, 459] width 190 height 676
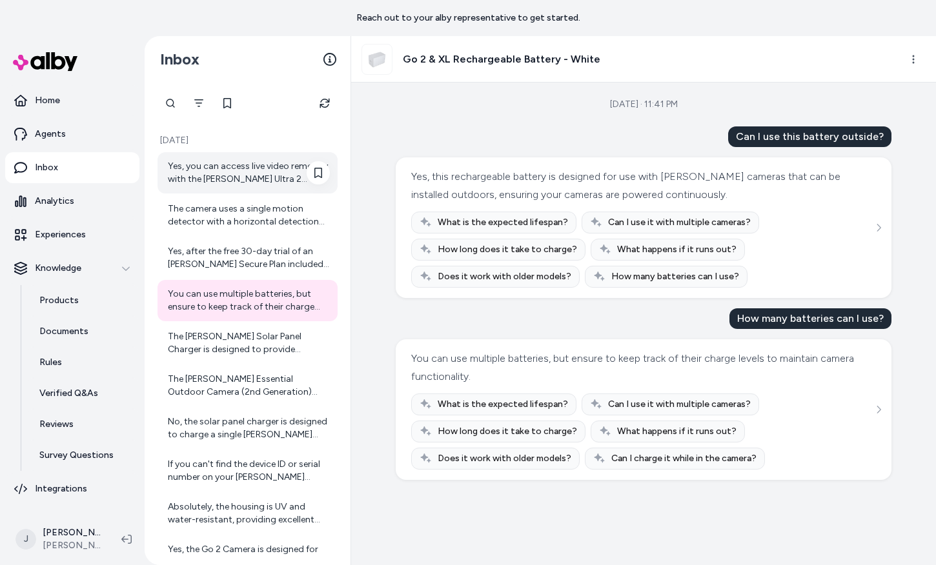
click at [226, 168] on div "Yes, you can access live video remotely with the [PERSON_NAME] Ultra 2 Camera. …" at bounding box center [249, 173] width 162 height 26
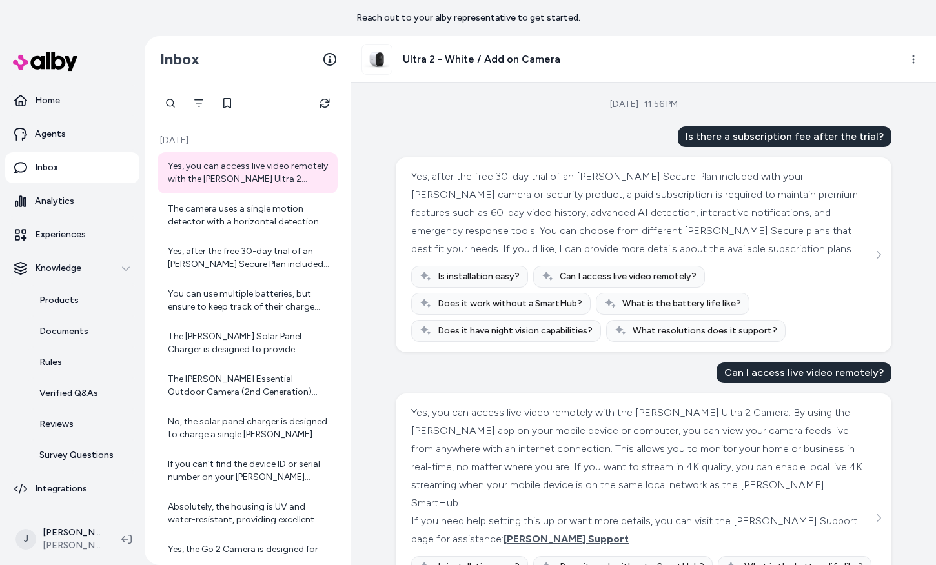
scroll to position [70, 0]
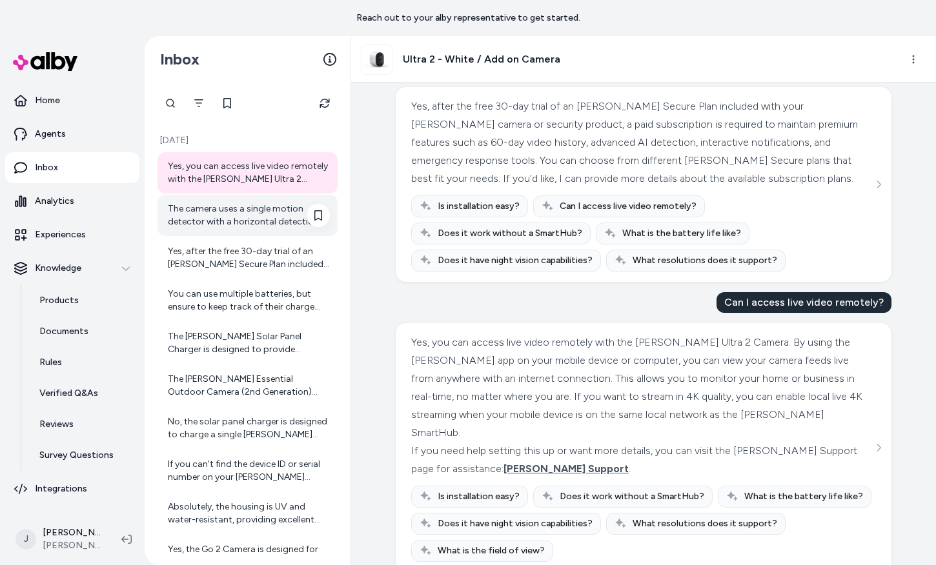
click at [239, 223] on div "The camera uses a single motion detector with a horizontal detection angle of 1…" at bounding box center [249, 216] width 162 height 26
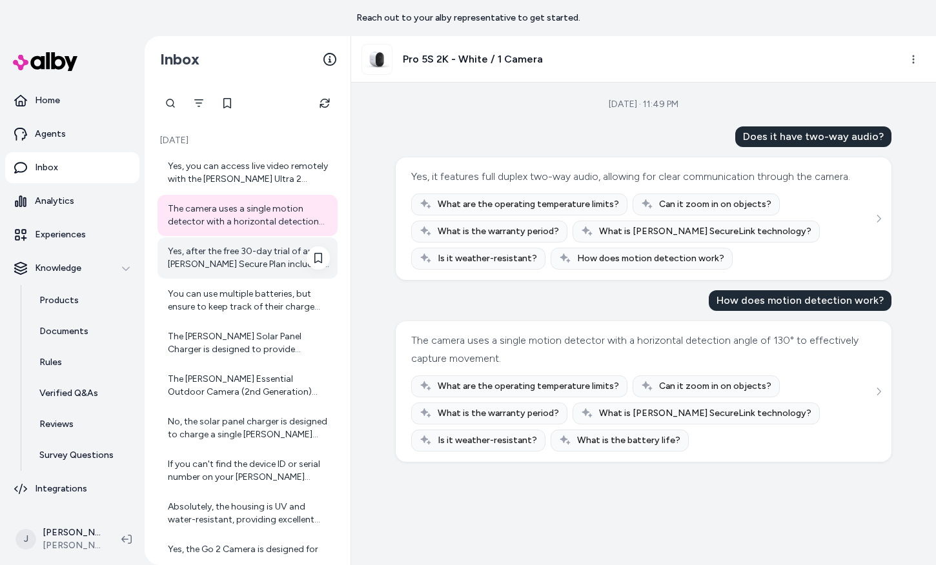
click at [219, 263] on div "Yes, after the free 30-day trial of an [PERSON_NAME] Secure Plan included with …" at bounding box center [249, 258] width 162 height 26
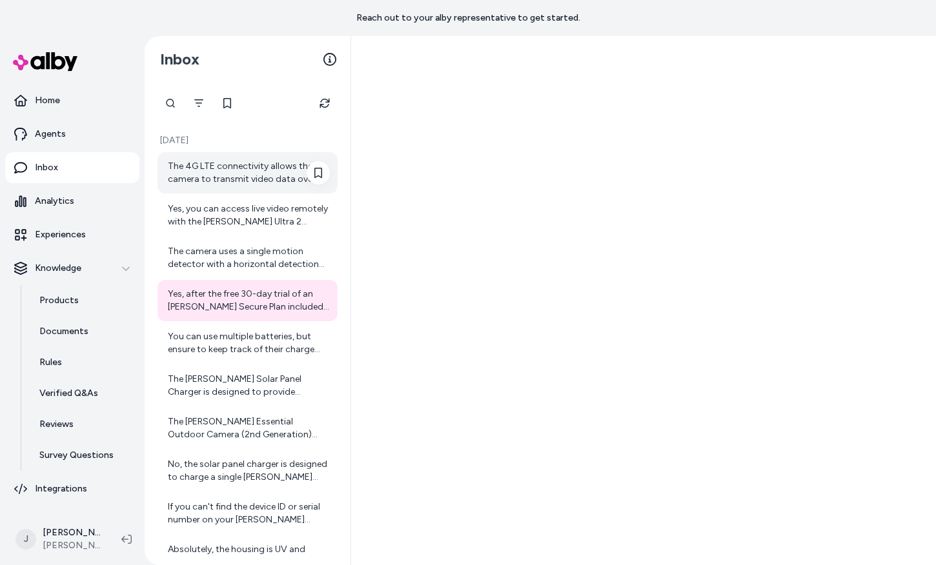
click at [199, 173] on div "The 4G LTE connectivity allows the camera to transmit video data over cellular …" at bounding box center [249, 173] width 162 height 26
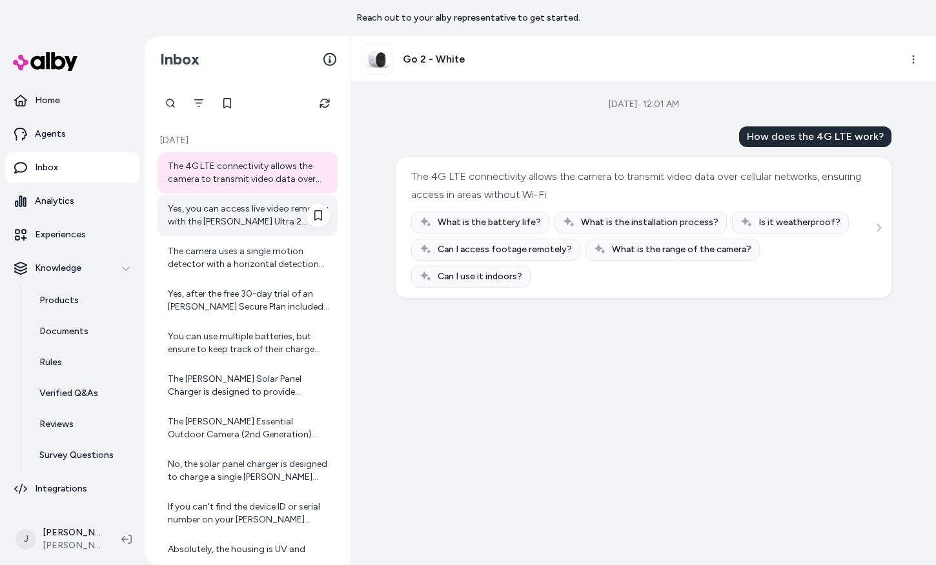
click at [215, 233] on div "Yes, you can access live video remotely with the [PERSON_NAME] Ultra 2 Camera. …" at bounding box center [247, 215] width 180 height 41
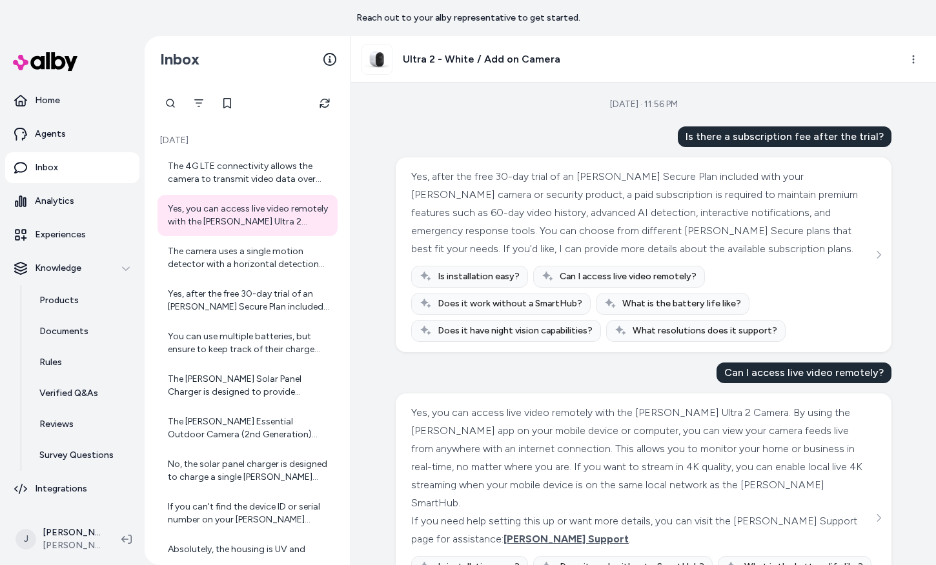
scroll to position [70, 0]
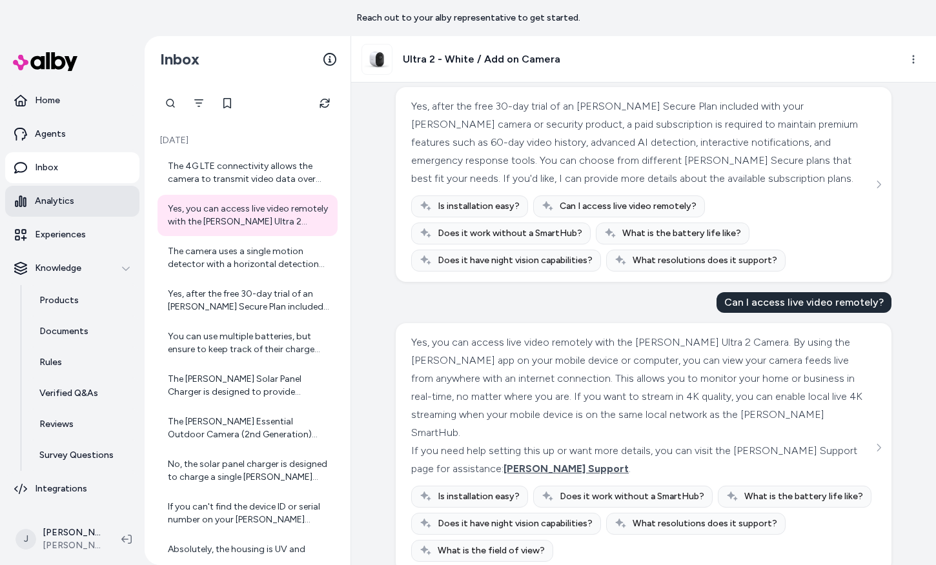
click at [59, 206] on p "Analytics" at bounding box center [54, 201] width 39 height 13
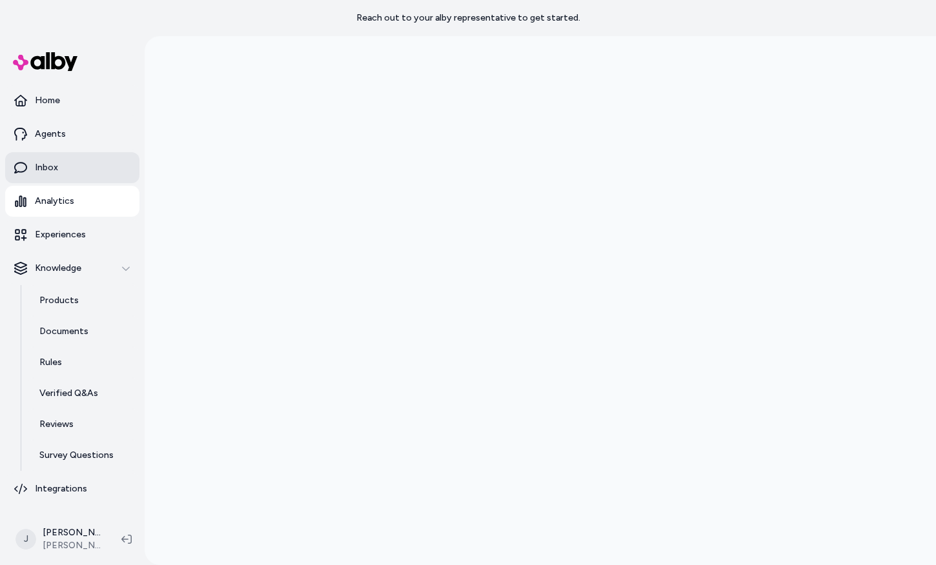
click at [59, 172] on link "Inbox" at bounding box center [72, 167] width 134 height 31
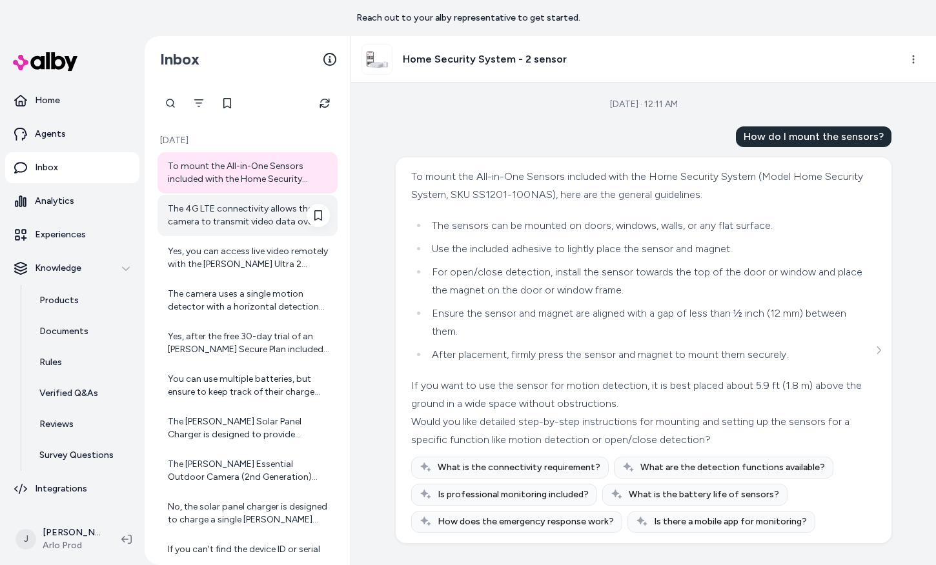
click at [202, 230] on div "The 4G LTE connectivity allows the camera to transmit video data over cellular …" at bounding box center [247, 215] width 180 height 41
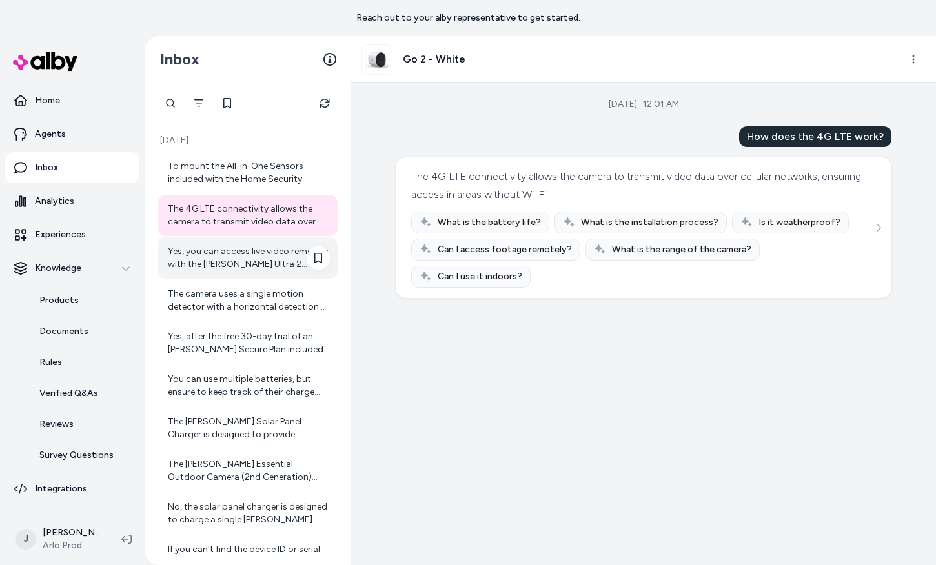
click at [209, 254] on div "Yes, you can access live video remotely with the [PERSON_NAME] Ultra 2 Camera. …" at bounding box center [249, 258] width 162 height 26
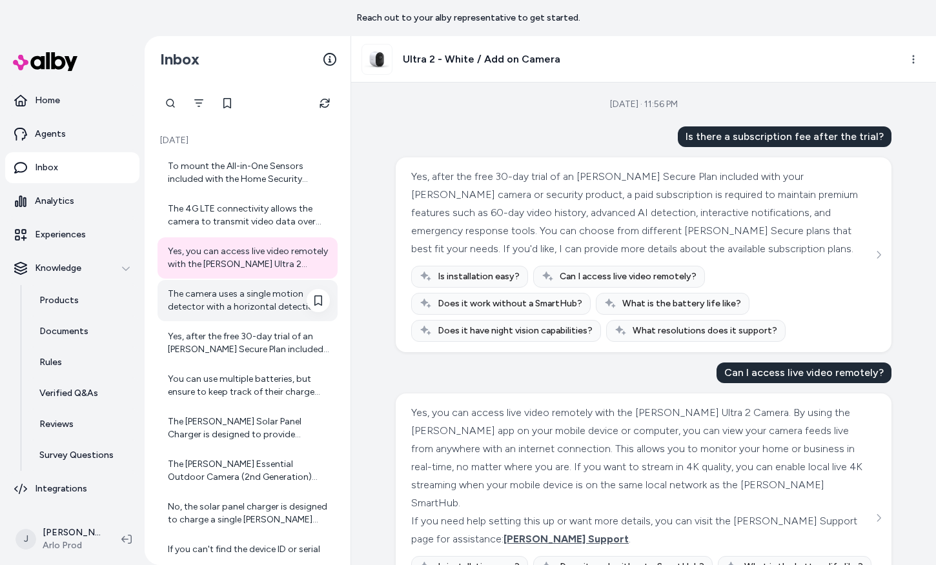
click at [213, 313] on div "The camera uses a single motion detector with a horizontal detection angle of 1…" at bounding box center [249, 301] width 162 height 26
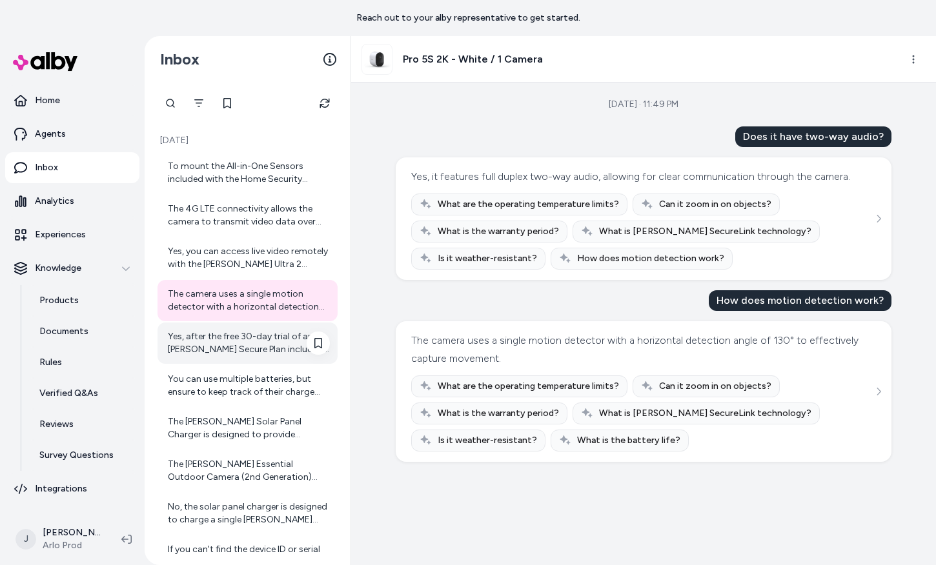
click at [210, 356] on div "Yes, after the free 30-day trial of an [PERSON_NAME] Secure Plan included with …" at bounding box center [247, 343] width 180 height 41
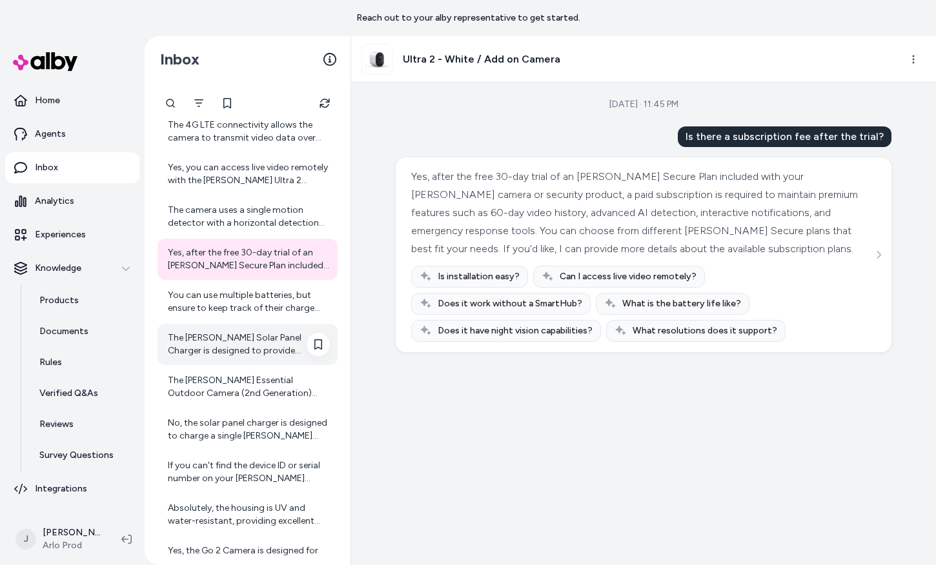
scroll to position [93, 0]
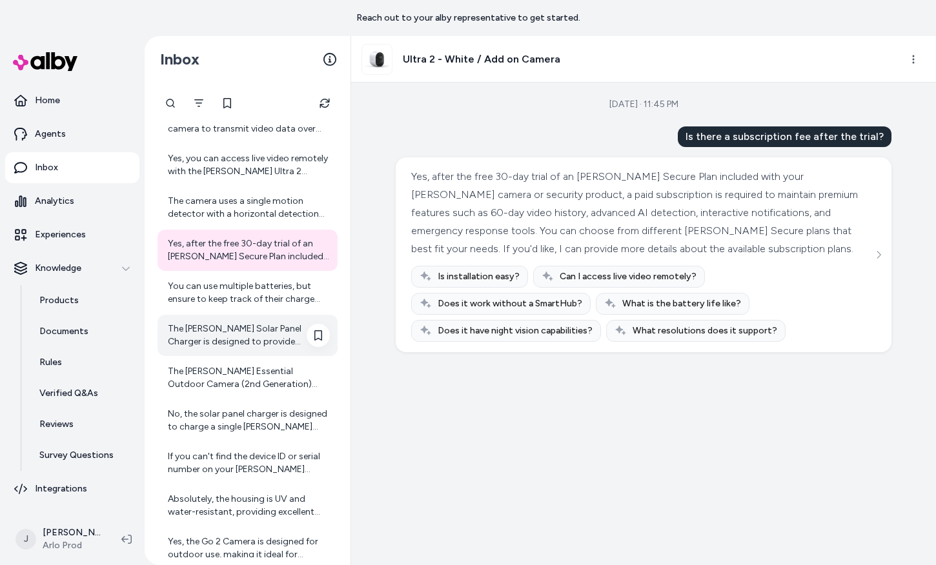
click at [208, 420] on div "No, the solar panel charger is designed to charge a single [PERSON_NAME] camera…" at bounding box center [249, 421] width 162 height 26
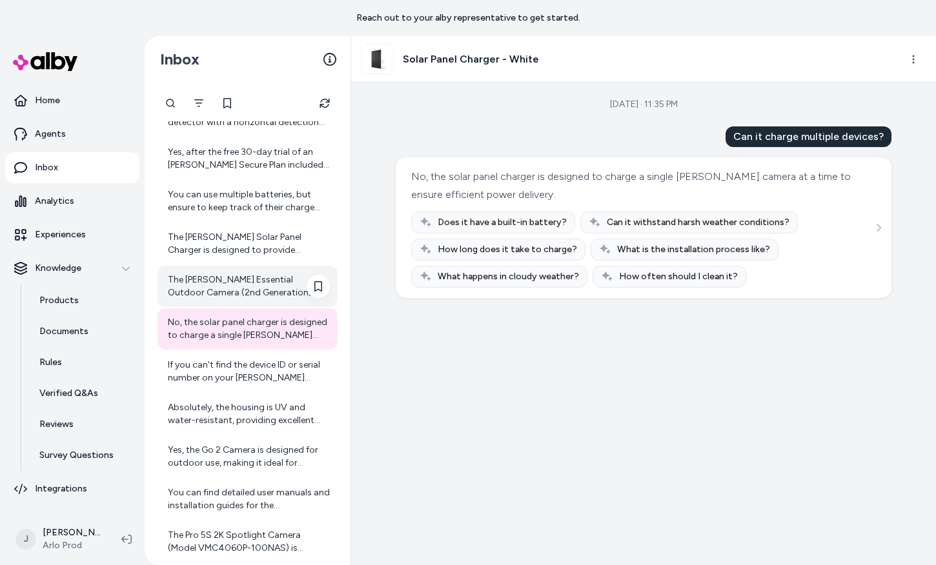
scroll to position [241, 0]
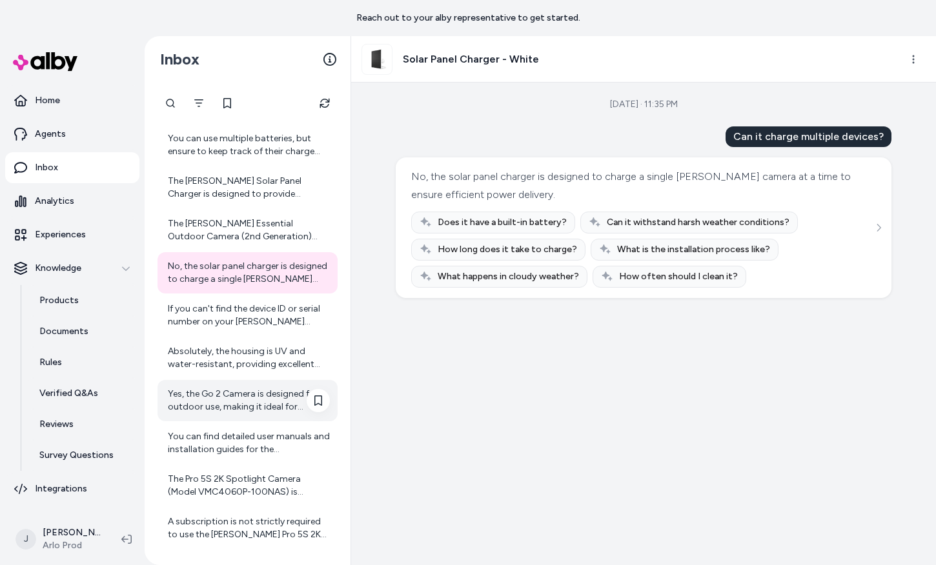
click at [233, 385] on div "Yes, the Go 2 Camera is designed for outdoor use, making it ideal for monitorin…" at bounding box center [247, 400] width 180 height 41
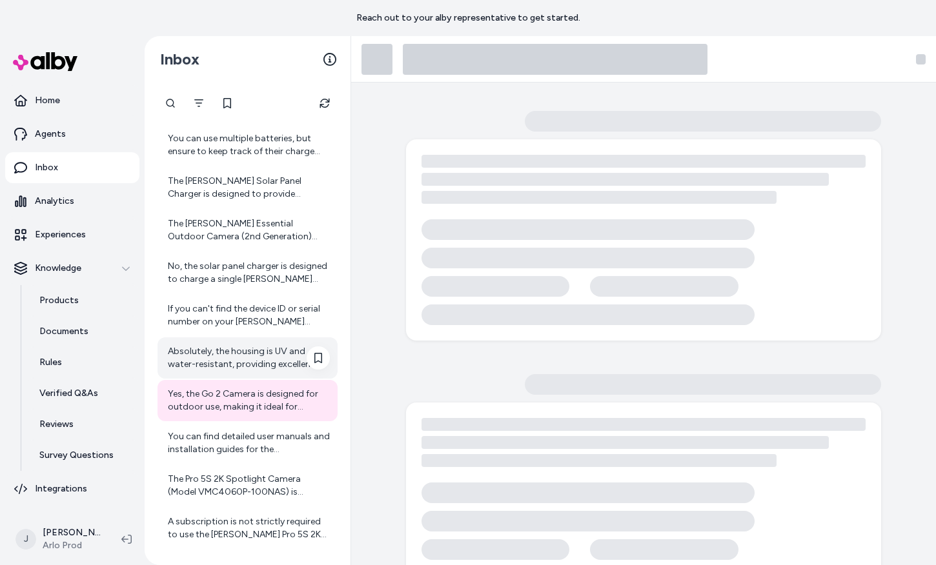
click at [234, 366] on div "Absolutely, the housing is UV and water-resistant, providing excellent protecti…" at bounding box center [249, 358] width 162 height 26
